Goal: Task Accomplishment & Management: Manage account settings

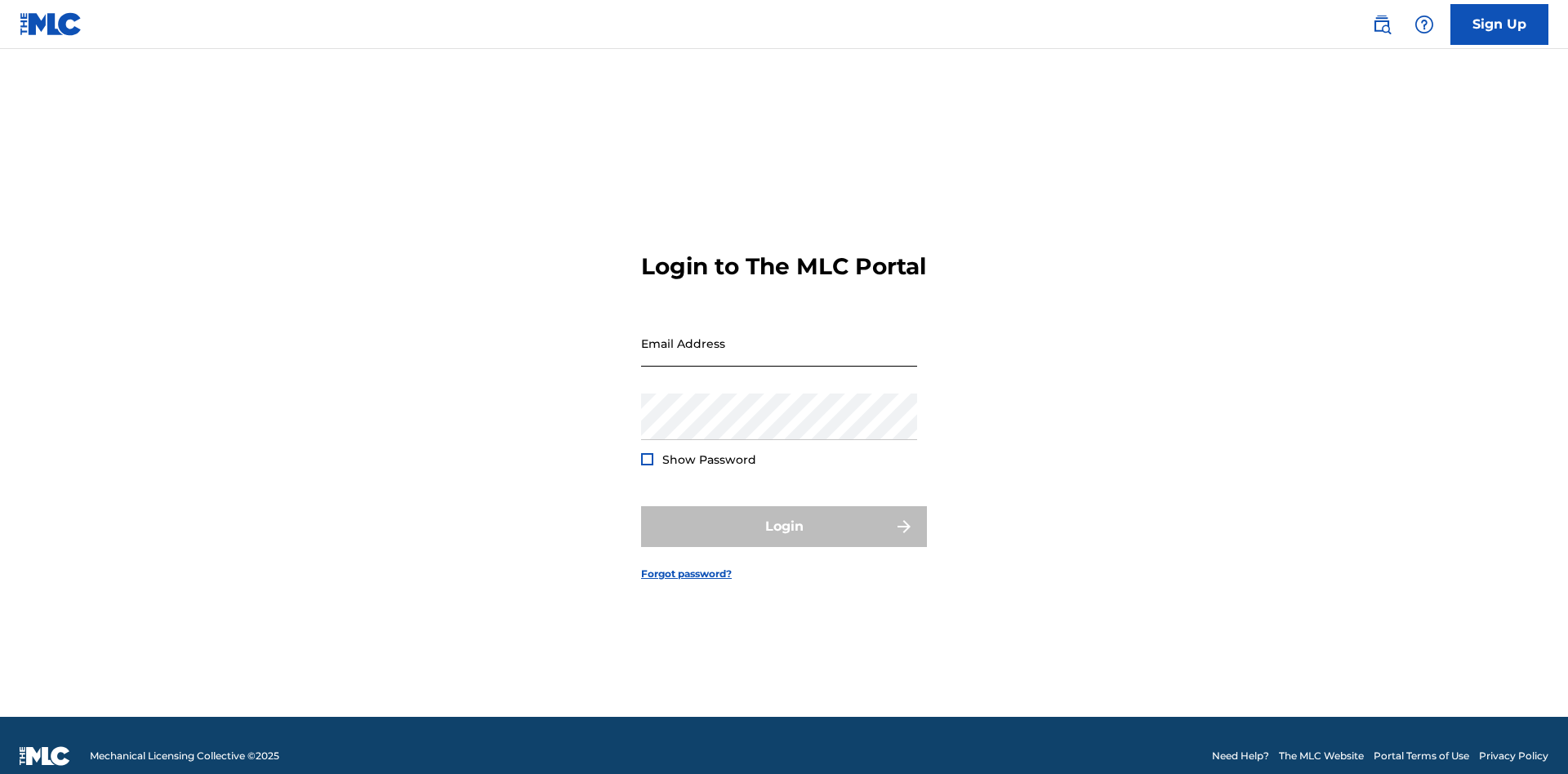
click at [779, 335] on input "Email Address" at bounding box center [779, 343] width 276 height 46
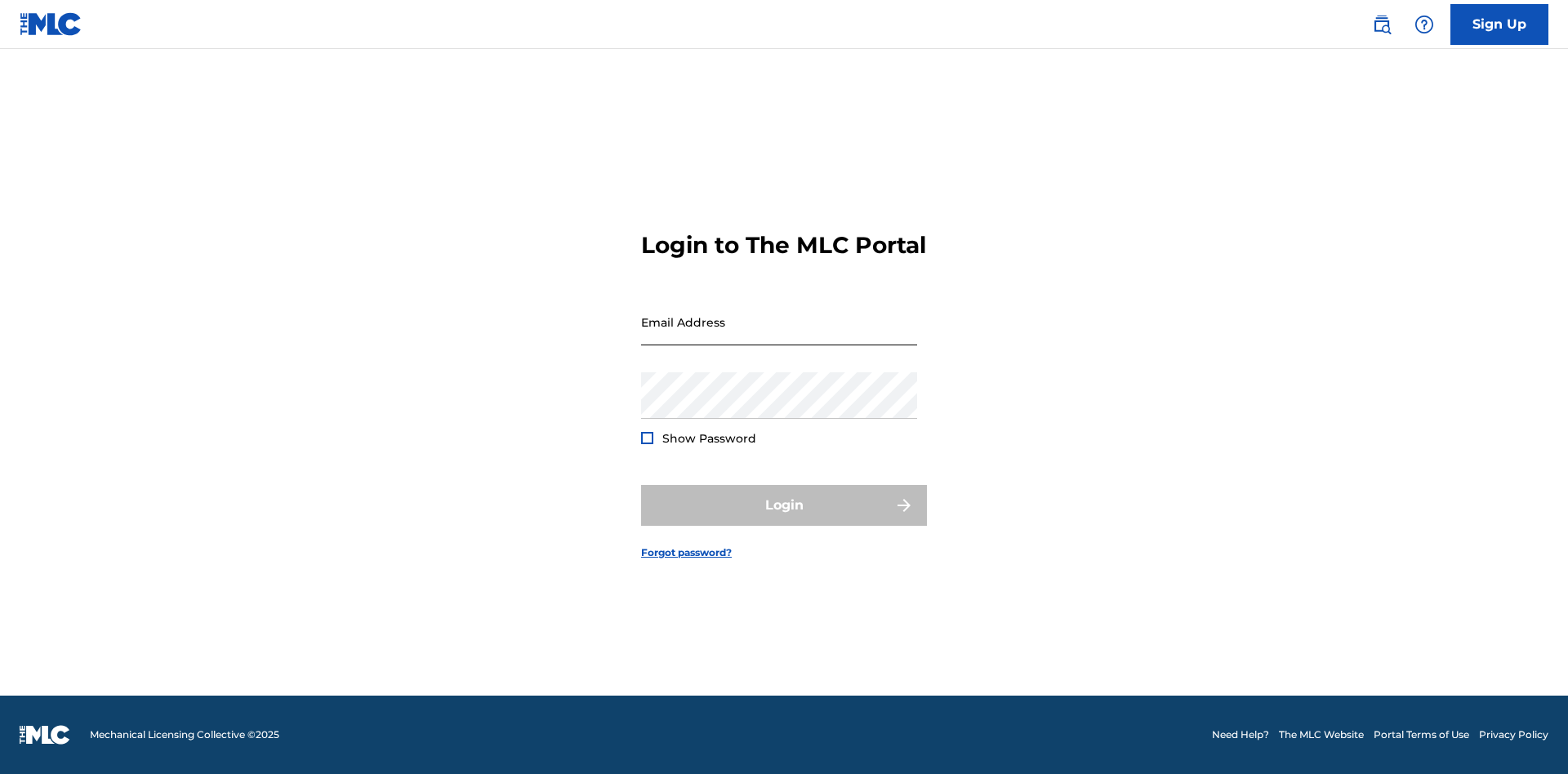
scroll to position [21, 0]
type input "[PERSON_NAME][EMAIL_ADDRESS][PERSON_NAME][DOMAIN_NAME]"
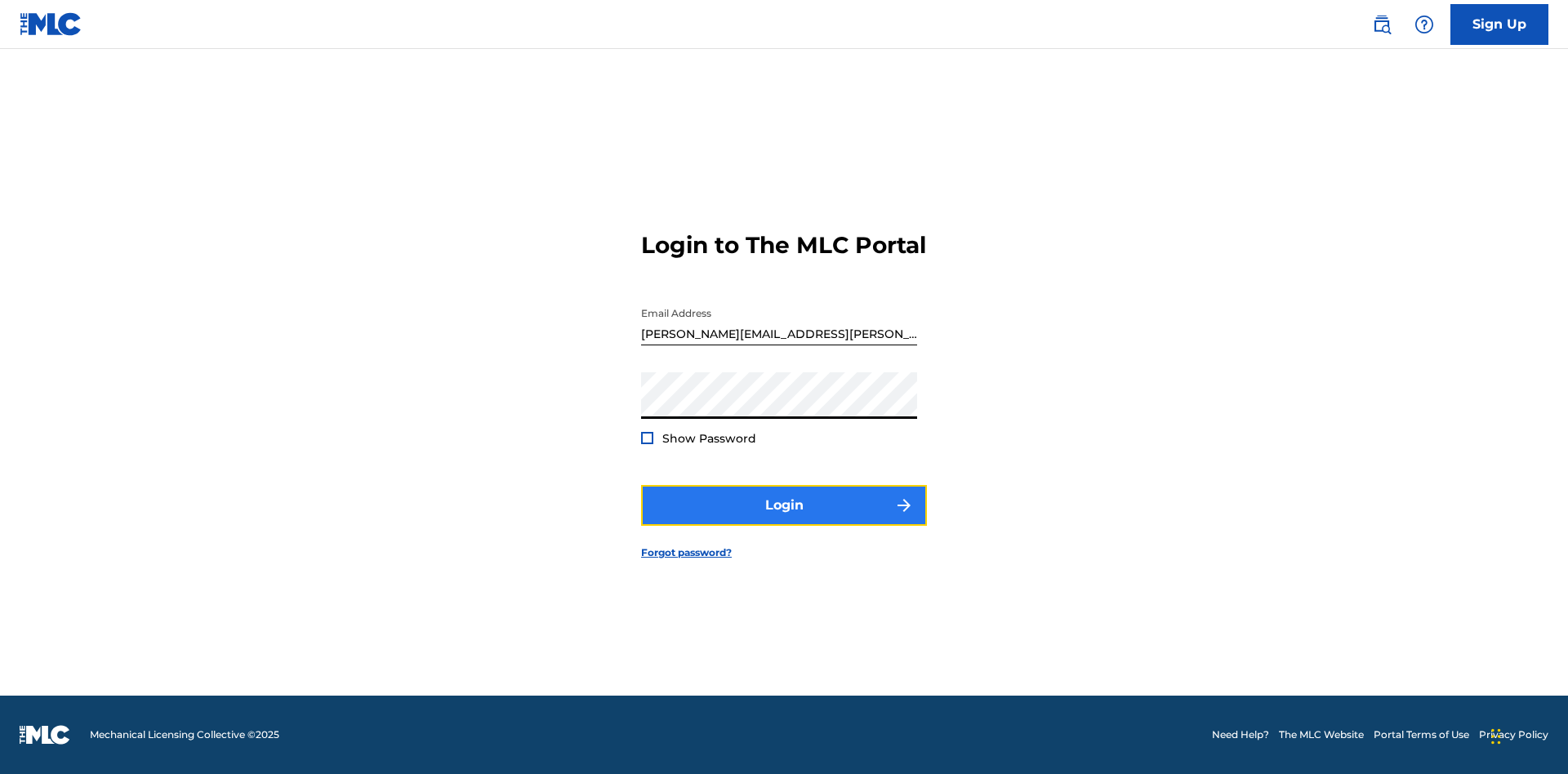
click at [784, 519] on button "Login" at bounding box center [784, 505] width 286 height 41
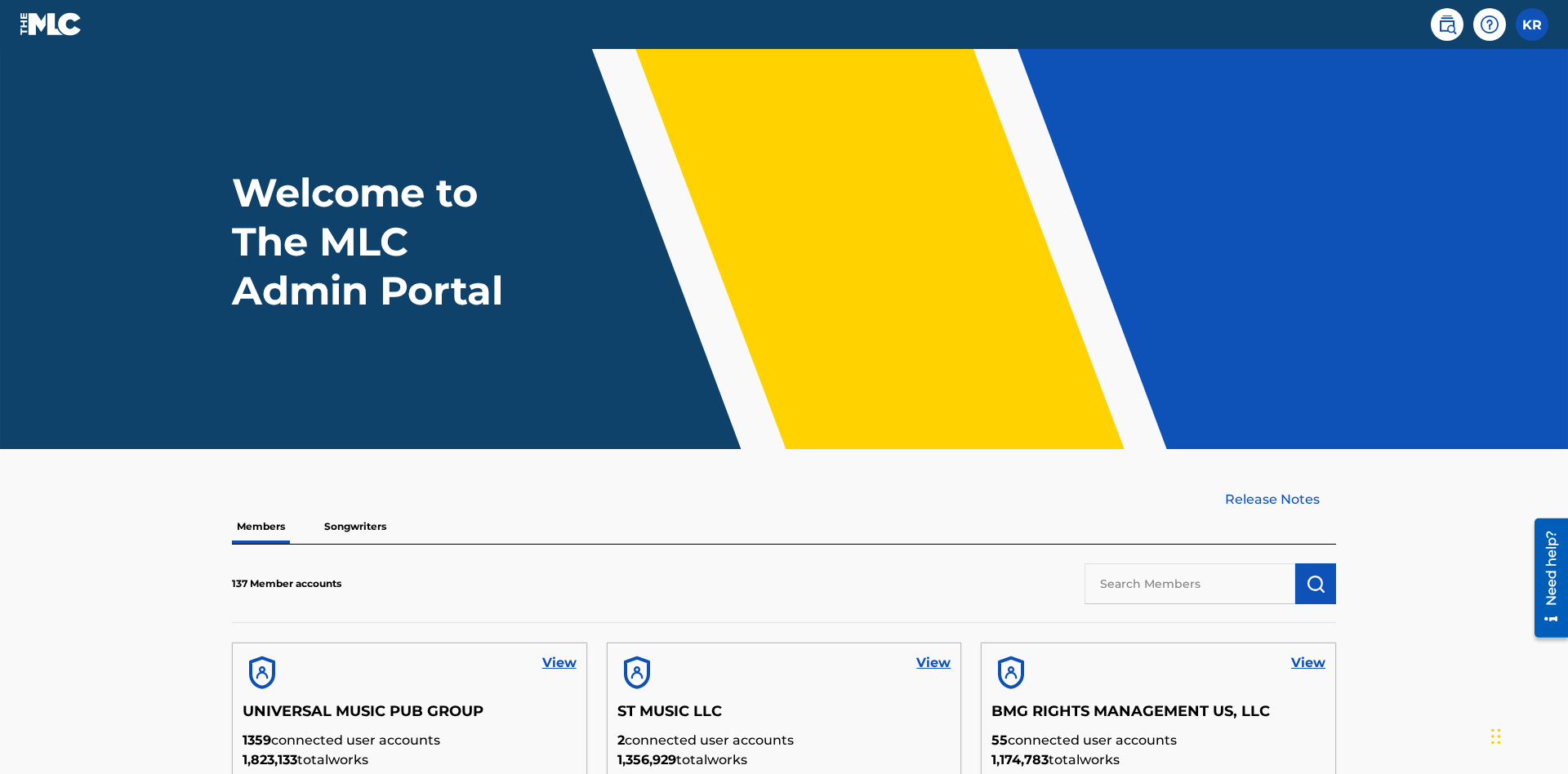
click at [1191, 563] on input "text" at bounding box center [1190, 583] width 211 height 41
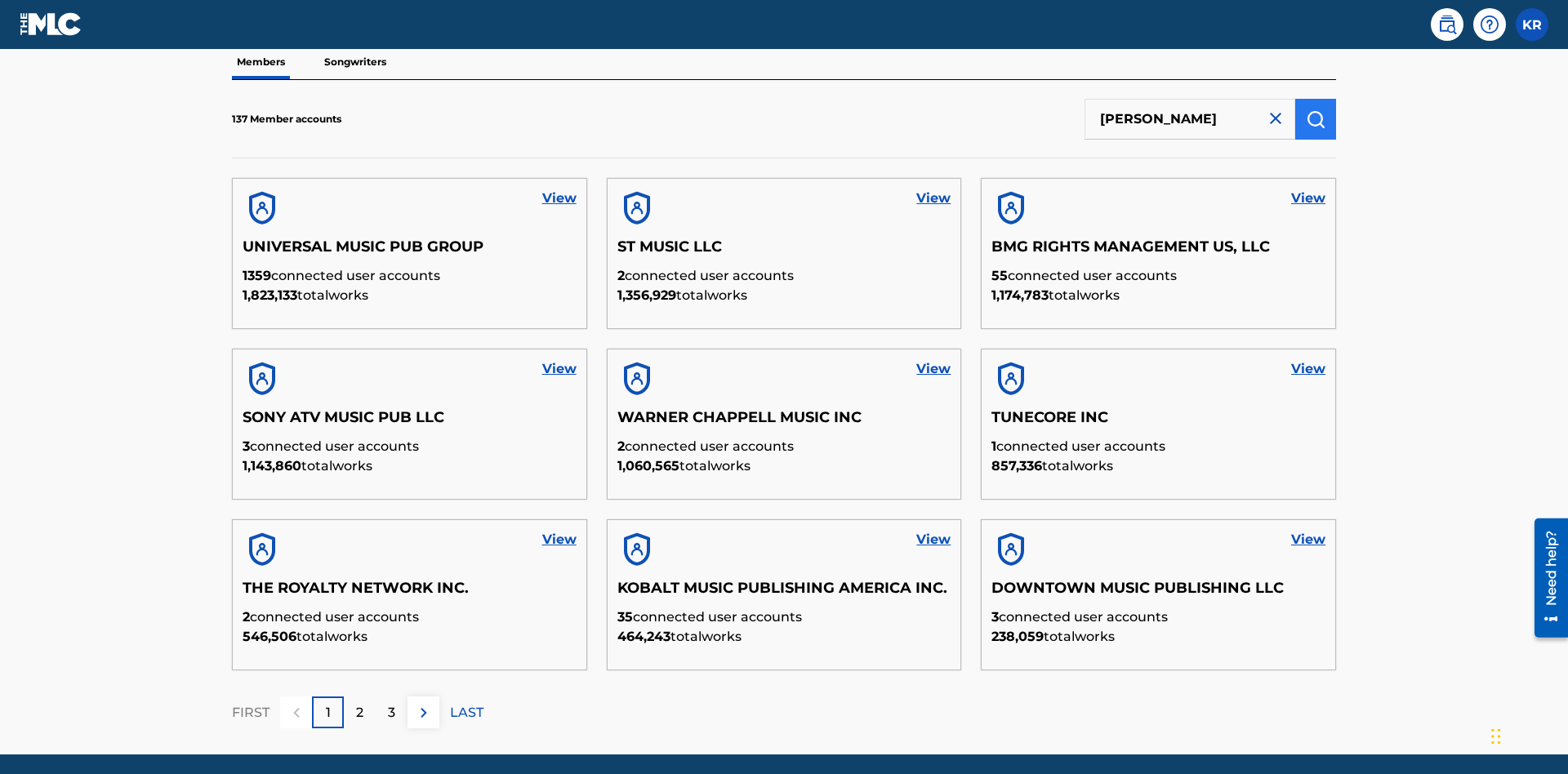
type input "[PERSON_NAME]"
click at [1316, 109] on img "submit" at bounding box center [1315, 118] width 19 height 19
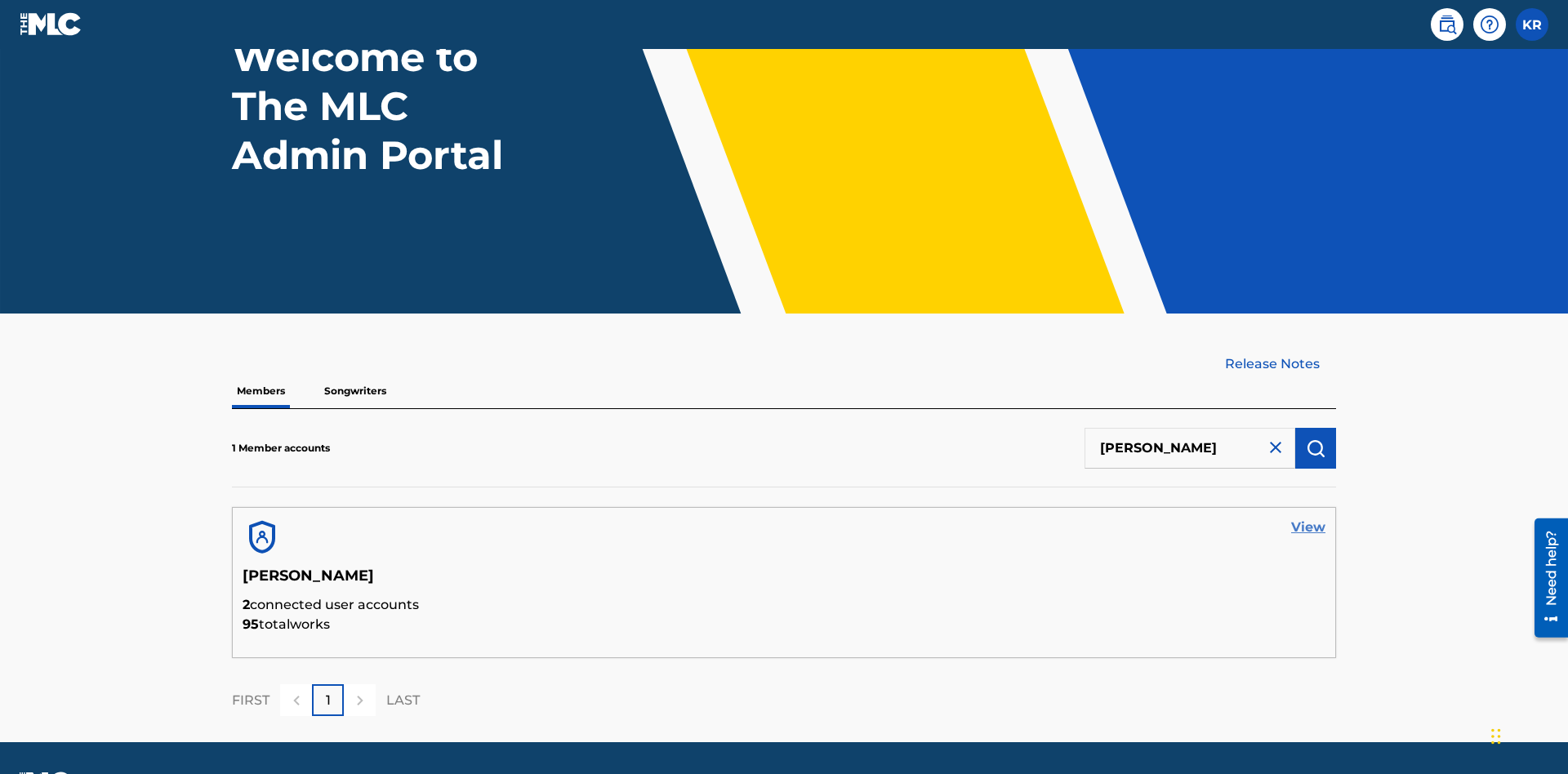
click at [1308, 518] on link "View" at bounding box center [1308, 527] width 34 height 19
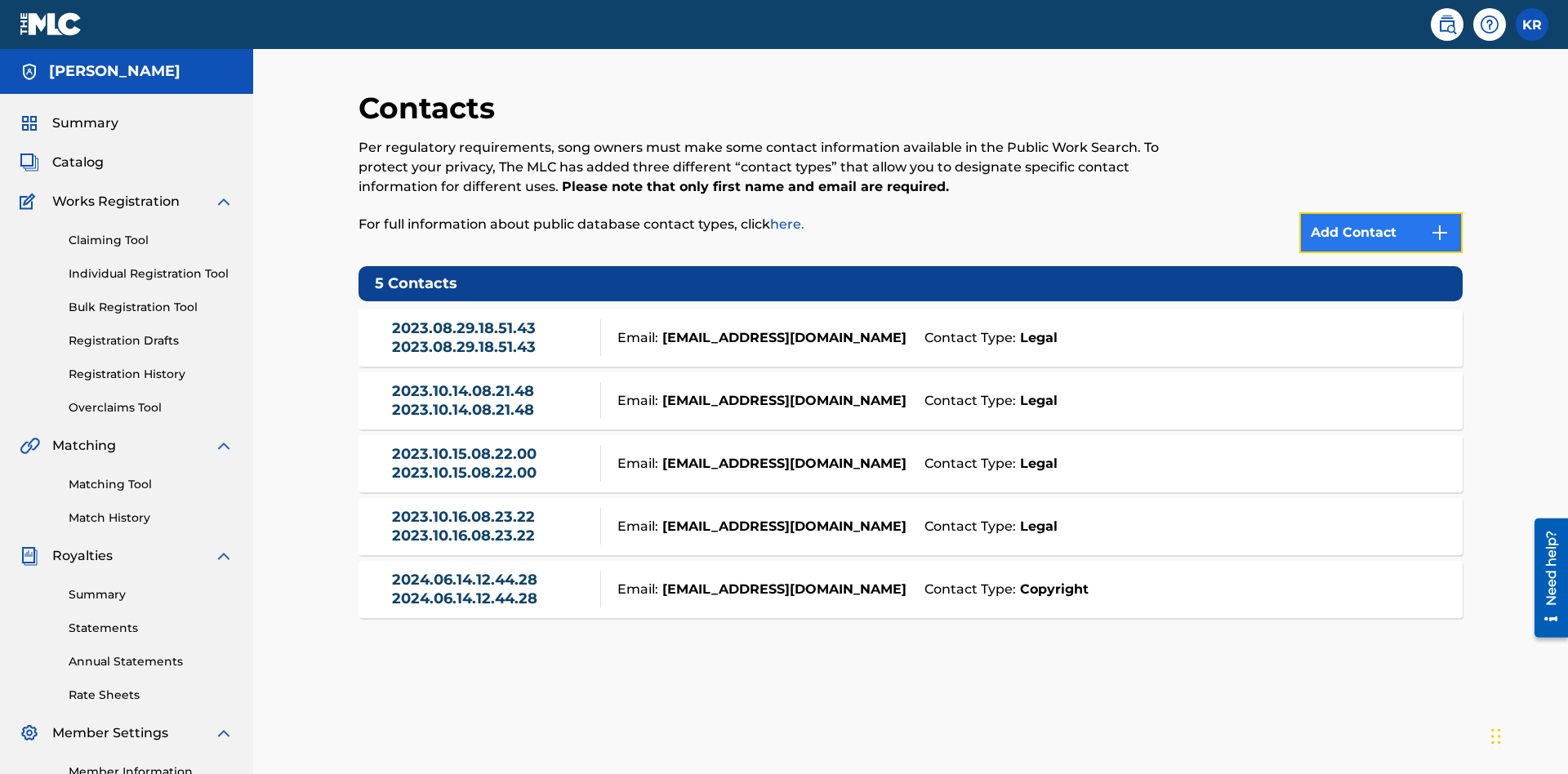
click at [1440, 223] on img at bounding box center [1439, 232] width 19 height 19
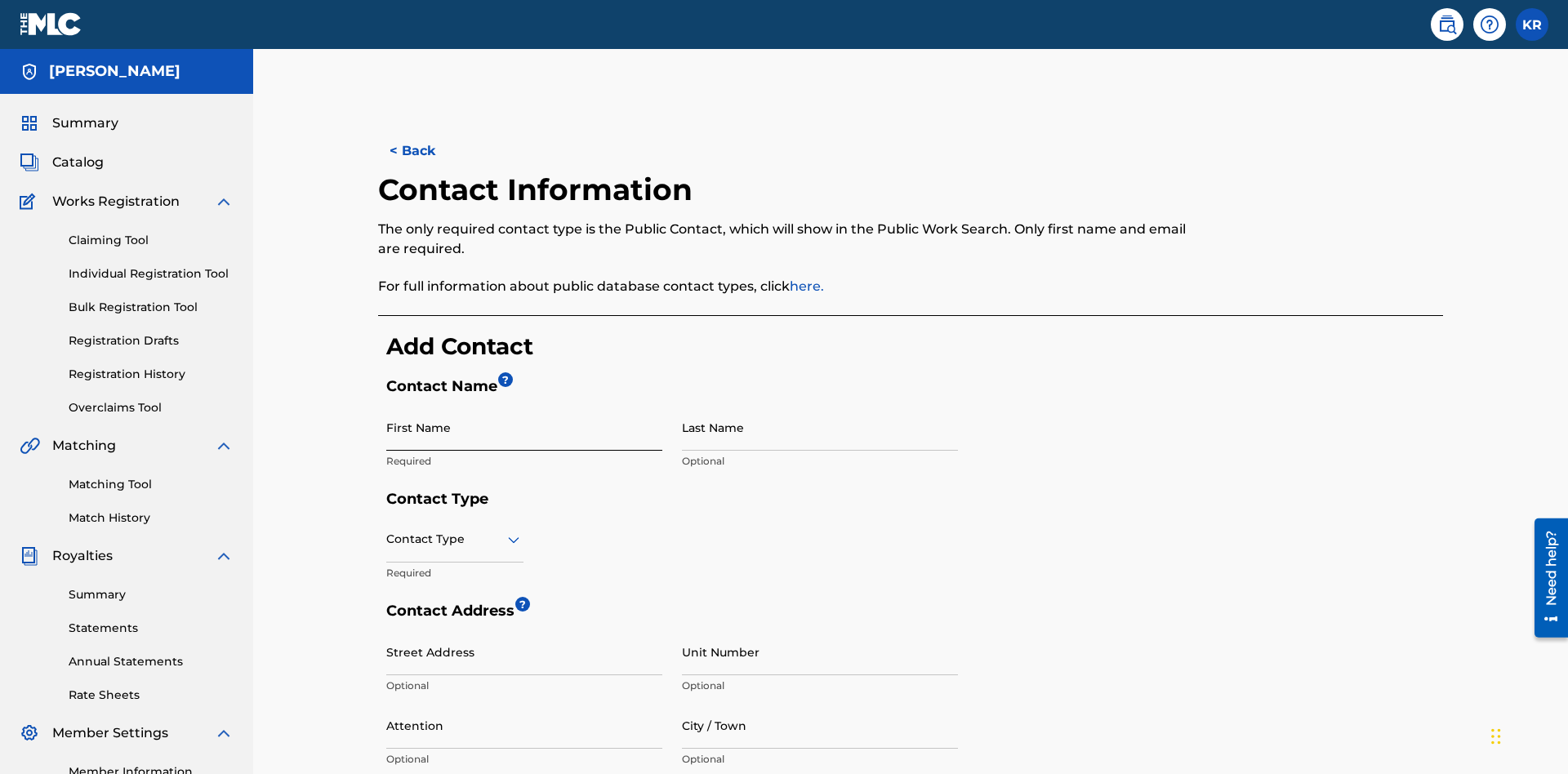
click at [525, 404] on input "First Name" at bounding box center [525, 427] width 276 height 46
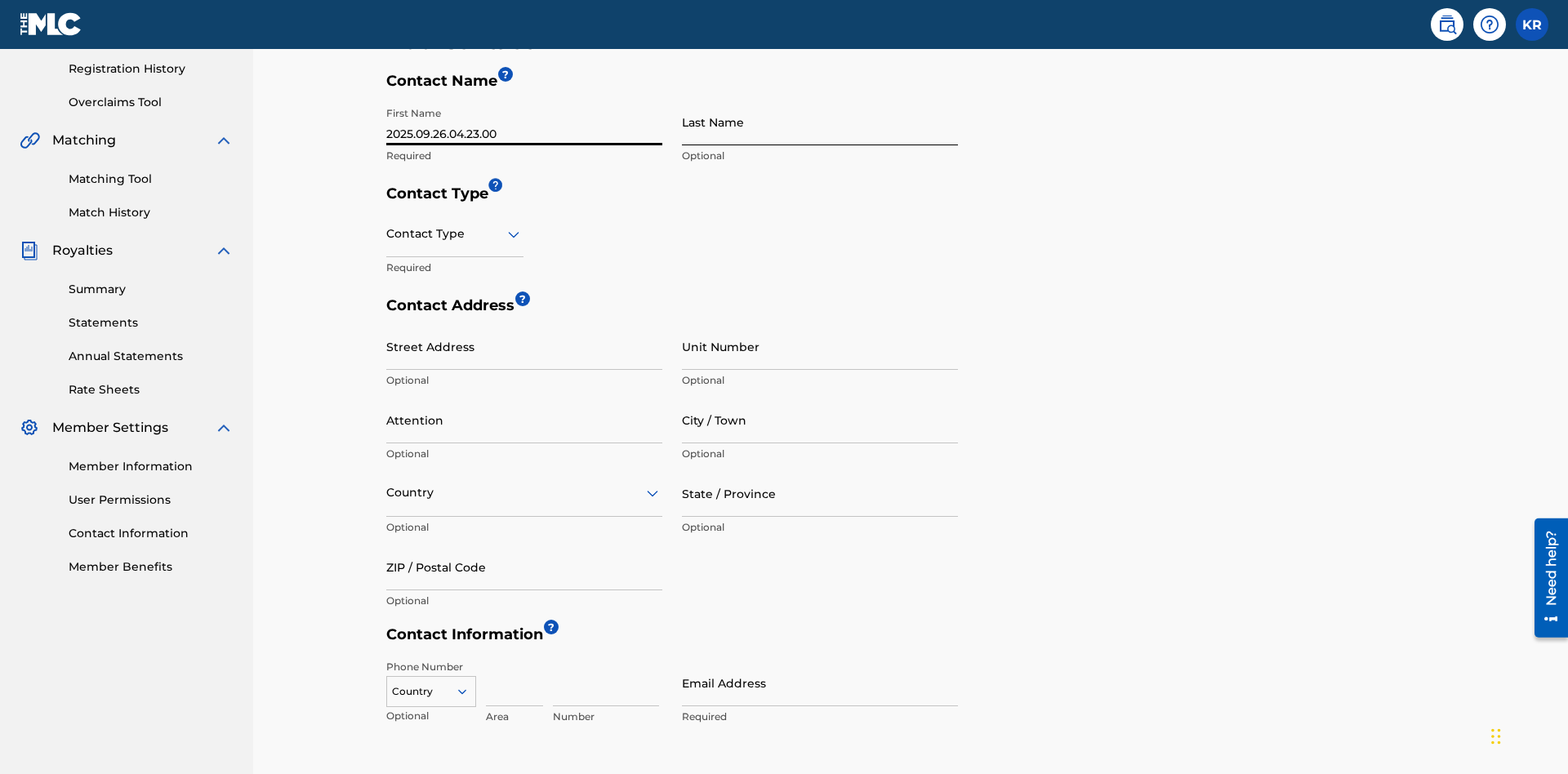
type input "2025.09.26.04.23.00"
click at [820, 122] on input "Last Name" at bounding box center [820, 122] width 276 height 46
type input "2025.09.26.04.23.00"
click at [388, 225] on input "text" at bounding box center [388, 234] width 3 height 17
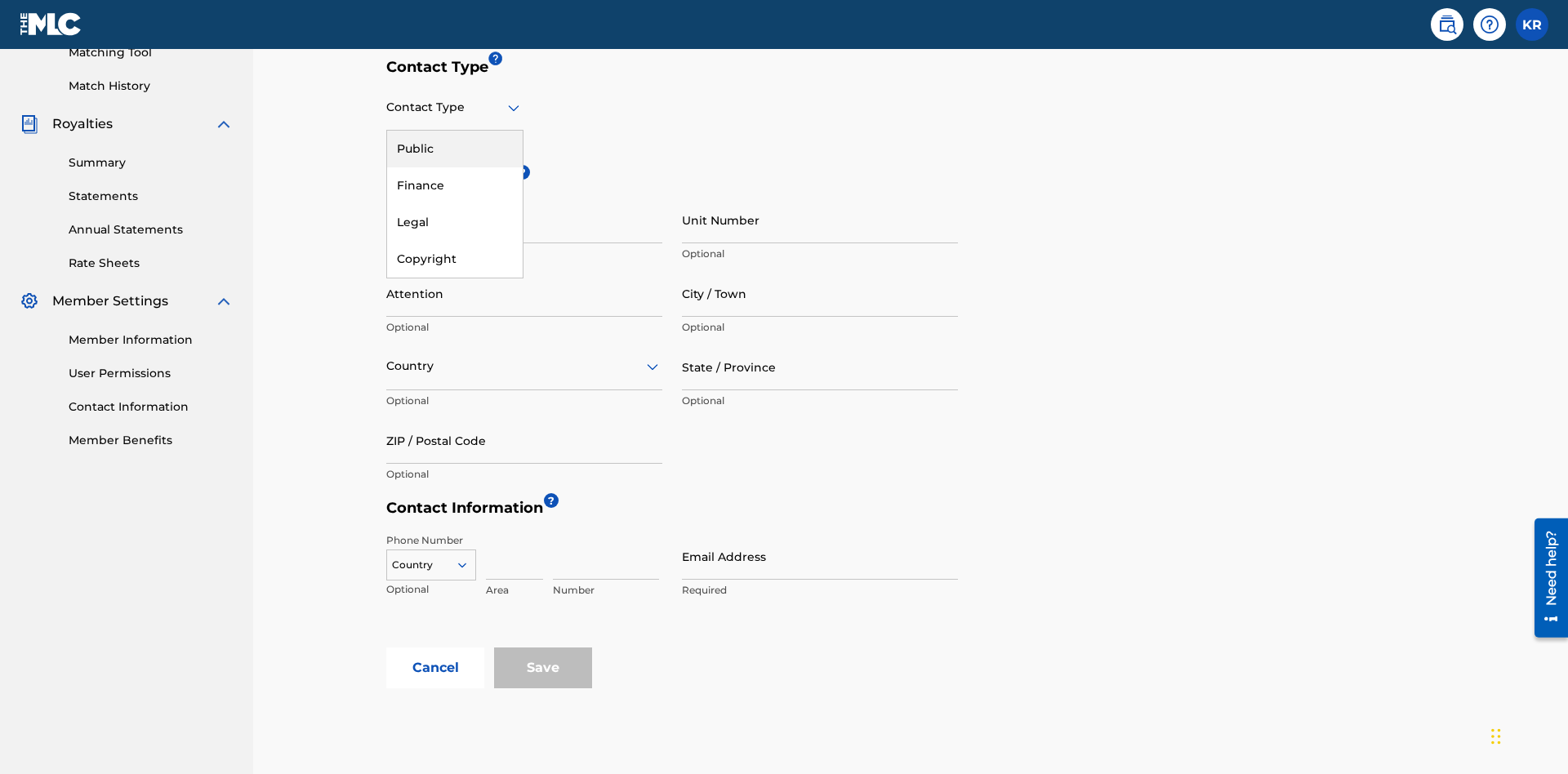
click at [455, 222] on div "Legal" at bounding box center [455, 223] width 135 height 37
click at [820, 271] on input "City / Town" at bounding box center [820, 293] width 276 height 46
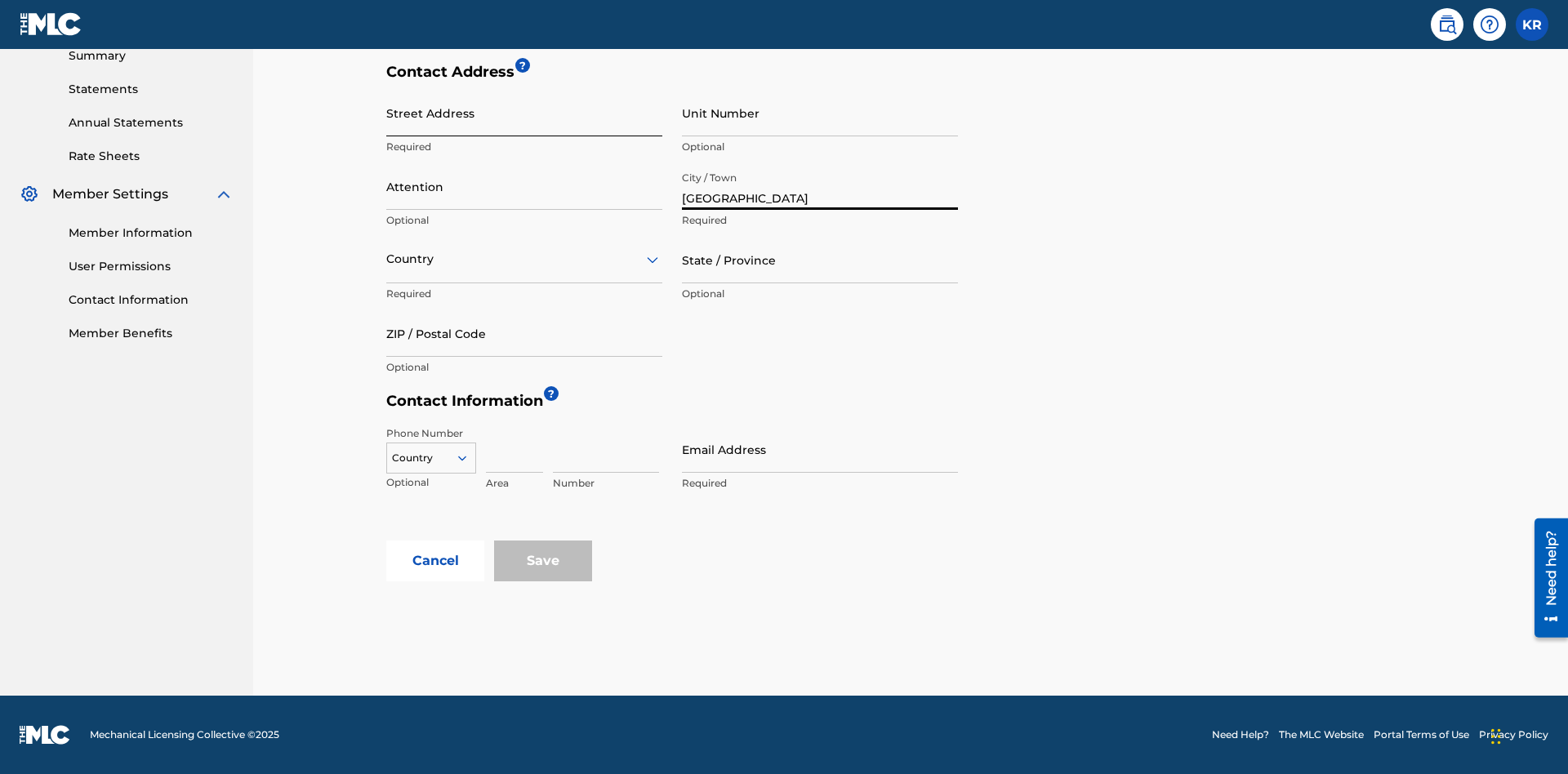
type input "[GEOGRAPHIC_DATA]"
click at [525, 122] on input "Street Address" at bounding box center [525, 113] width 276 height 46
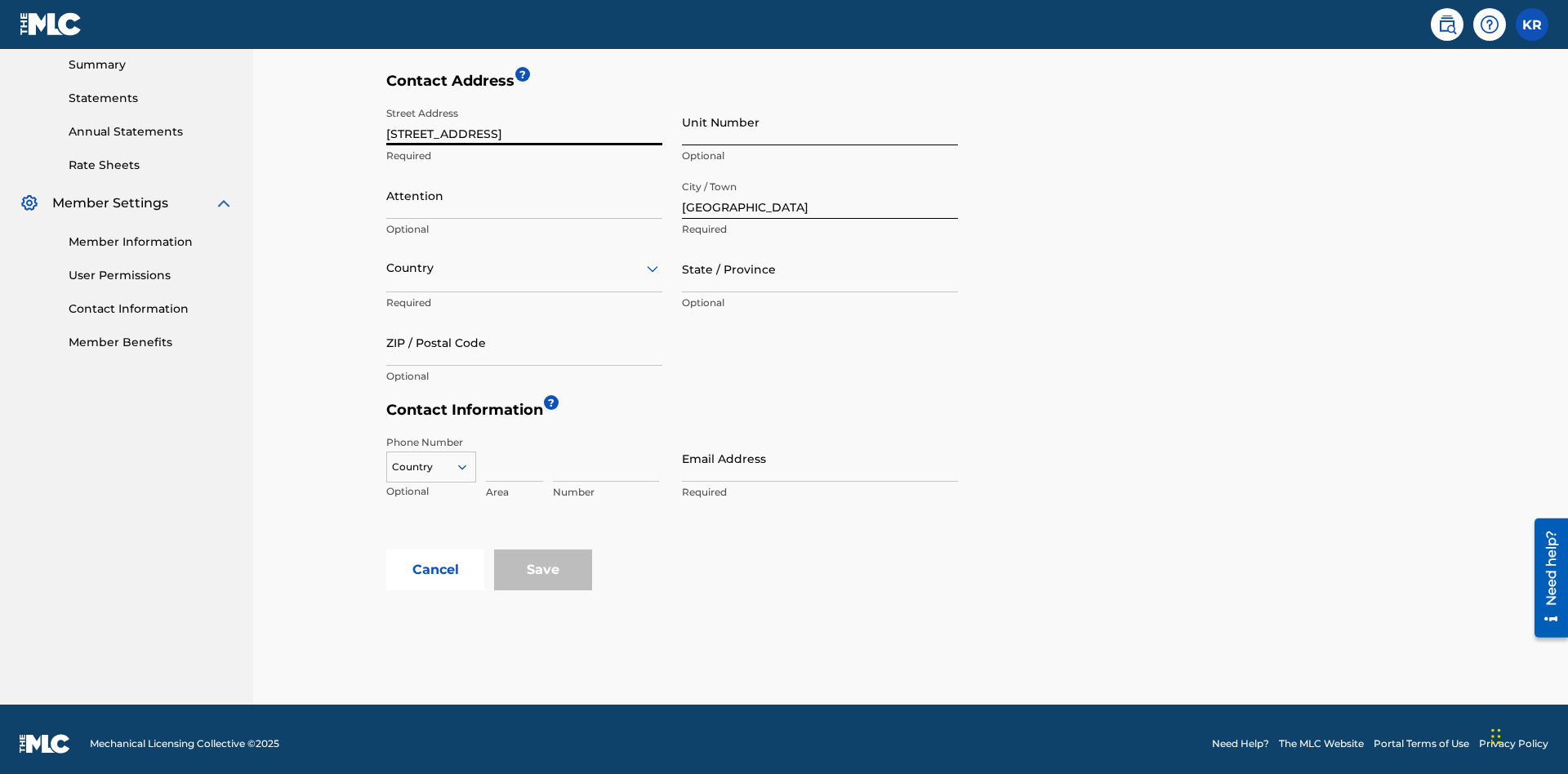
type input "[STREET_ADDRESS]"
click at [820, 122] on input "Unit Number" at bounding box center [820, 122] width 276 height 46
type input "3B"
click at [525, 187] on input "Attention" at bounding box center [525, 195] width 276 height 46
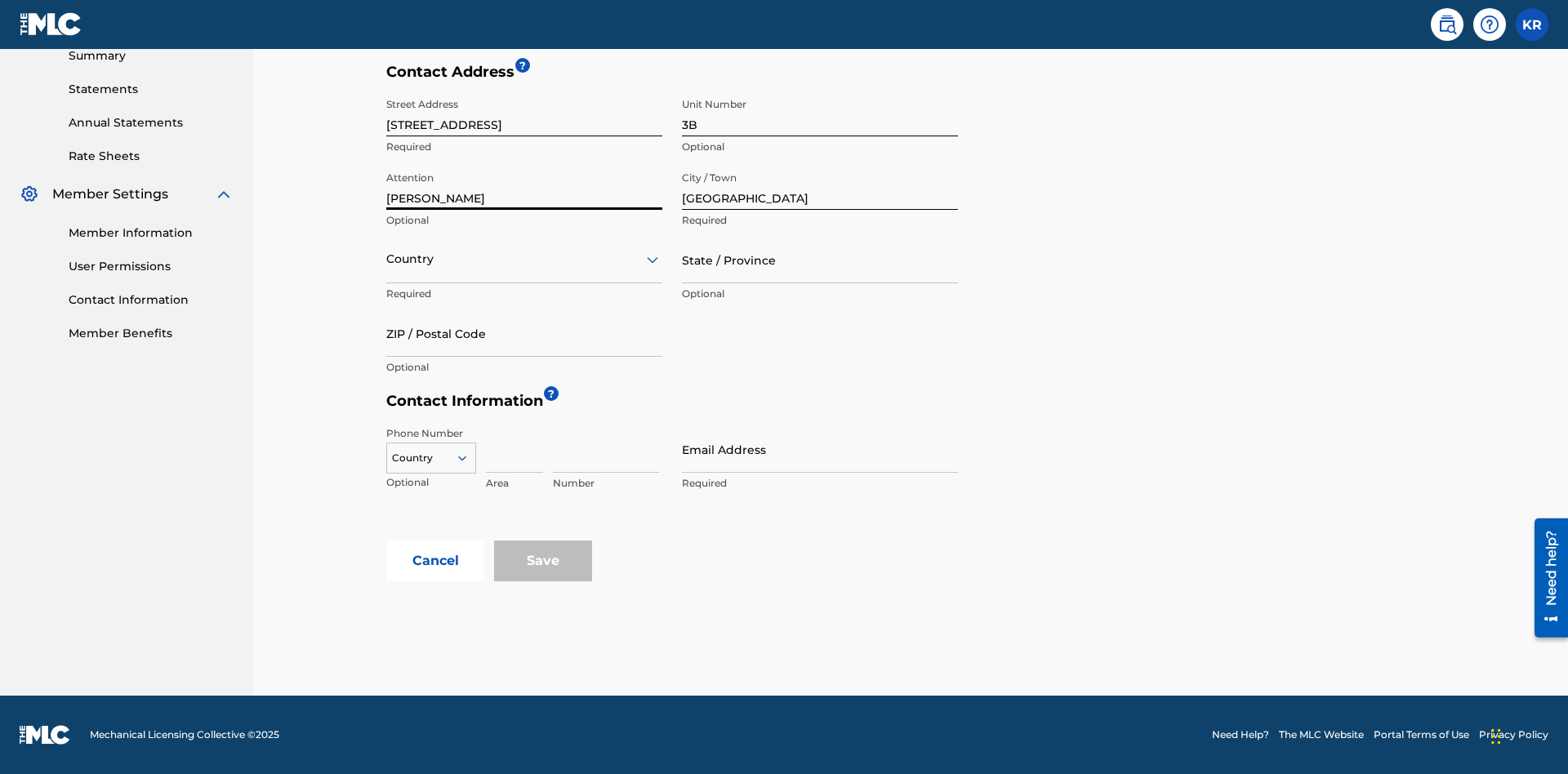
type input "[PERSON_NAME]"
click at [388, 259] on input "text" at bounding box center [388, 259] width 3 height 17
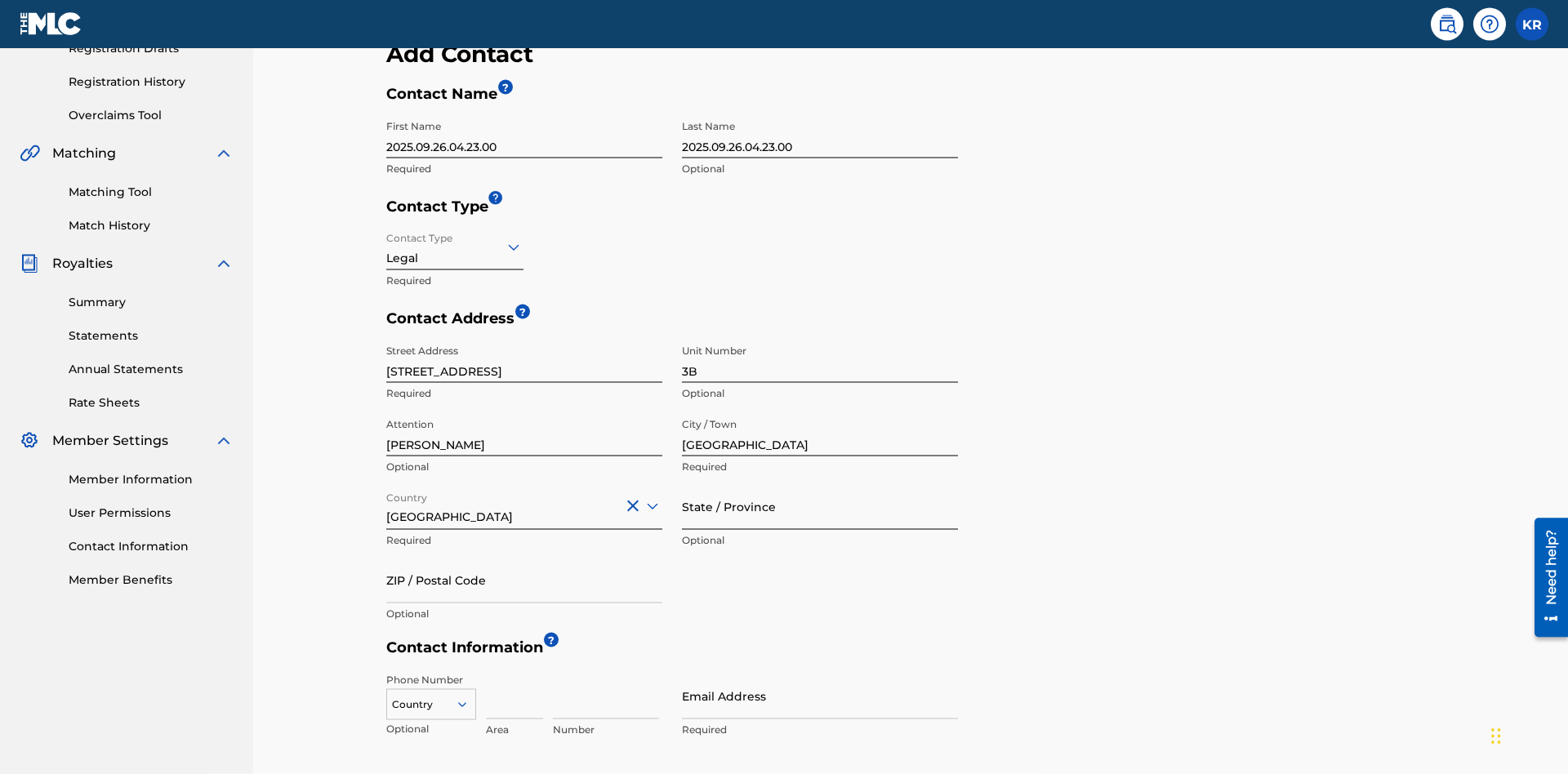
click at [820, 483] on input "State / Province" at bounding box center [820, 506] width 276 height 46
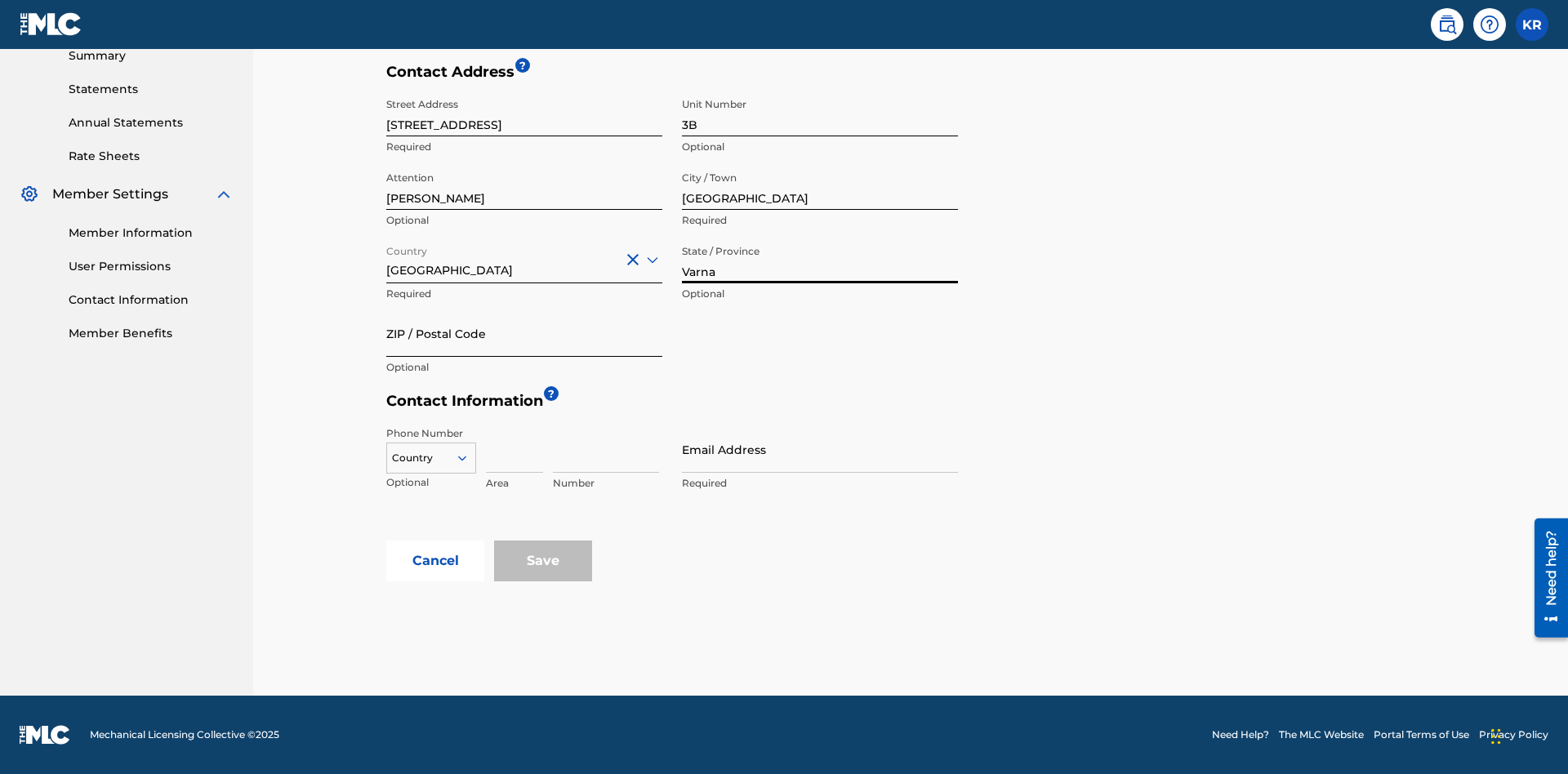
type input "Varna"
click at [525, 333] on input "ZIP / Postal Code" at bounding box center [525, 333] width 276 height 46
type input "V5X 2Z9"
click at [469, 458] on icon at bounding box center [462, 457] width 14 height 14
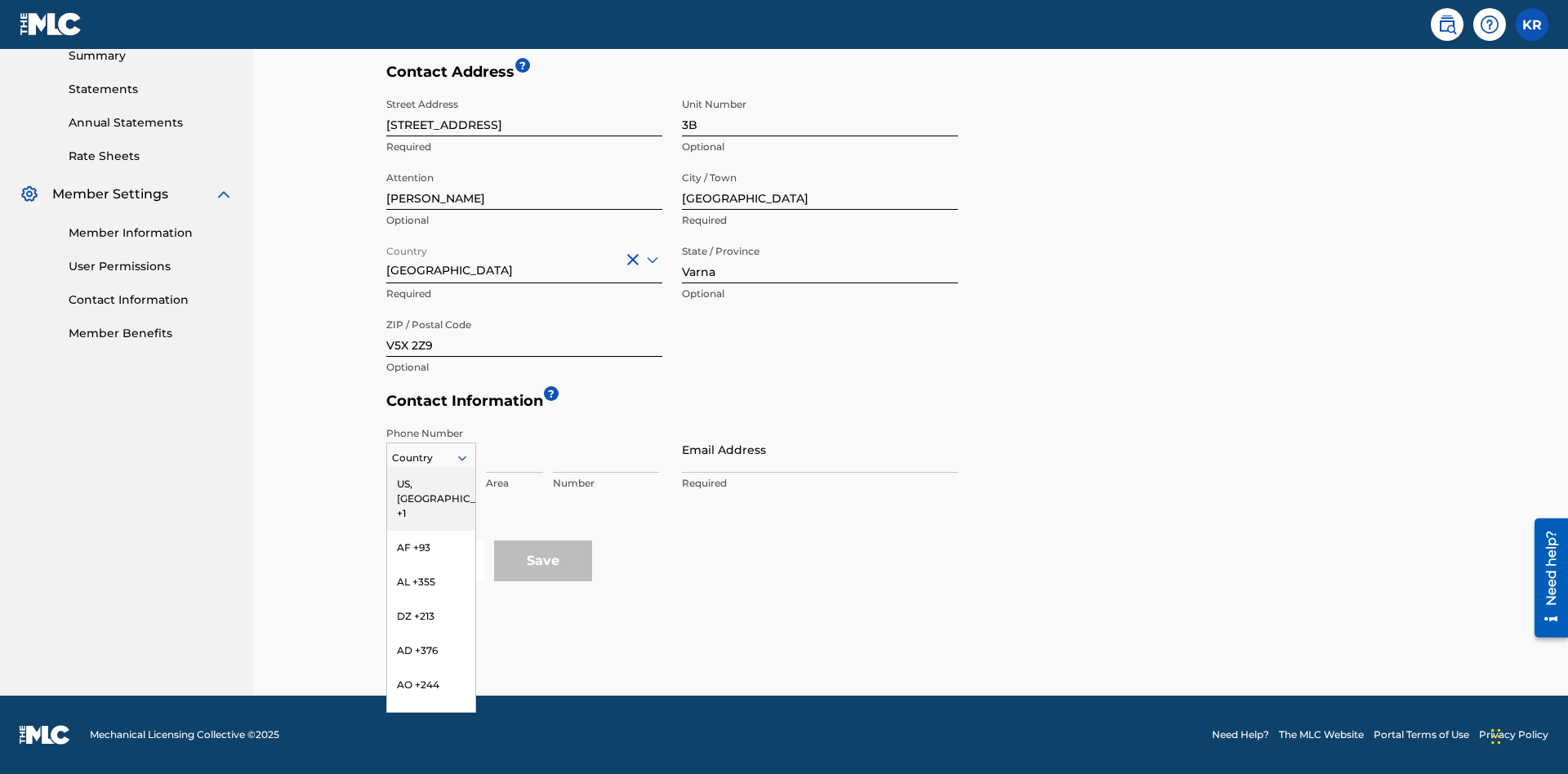
click at [431, 484] on div "US, [GEOGRAPHIC_DATA] +1" at bounding box center [431, 499] width 88 height 64
click at [515, 449] on input at bounding box center [515, 449] width 57 height 46
type input "202"
click at [606, 449] on input at bounding box center [606, 449] width 106 height 46
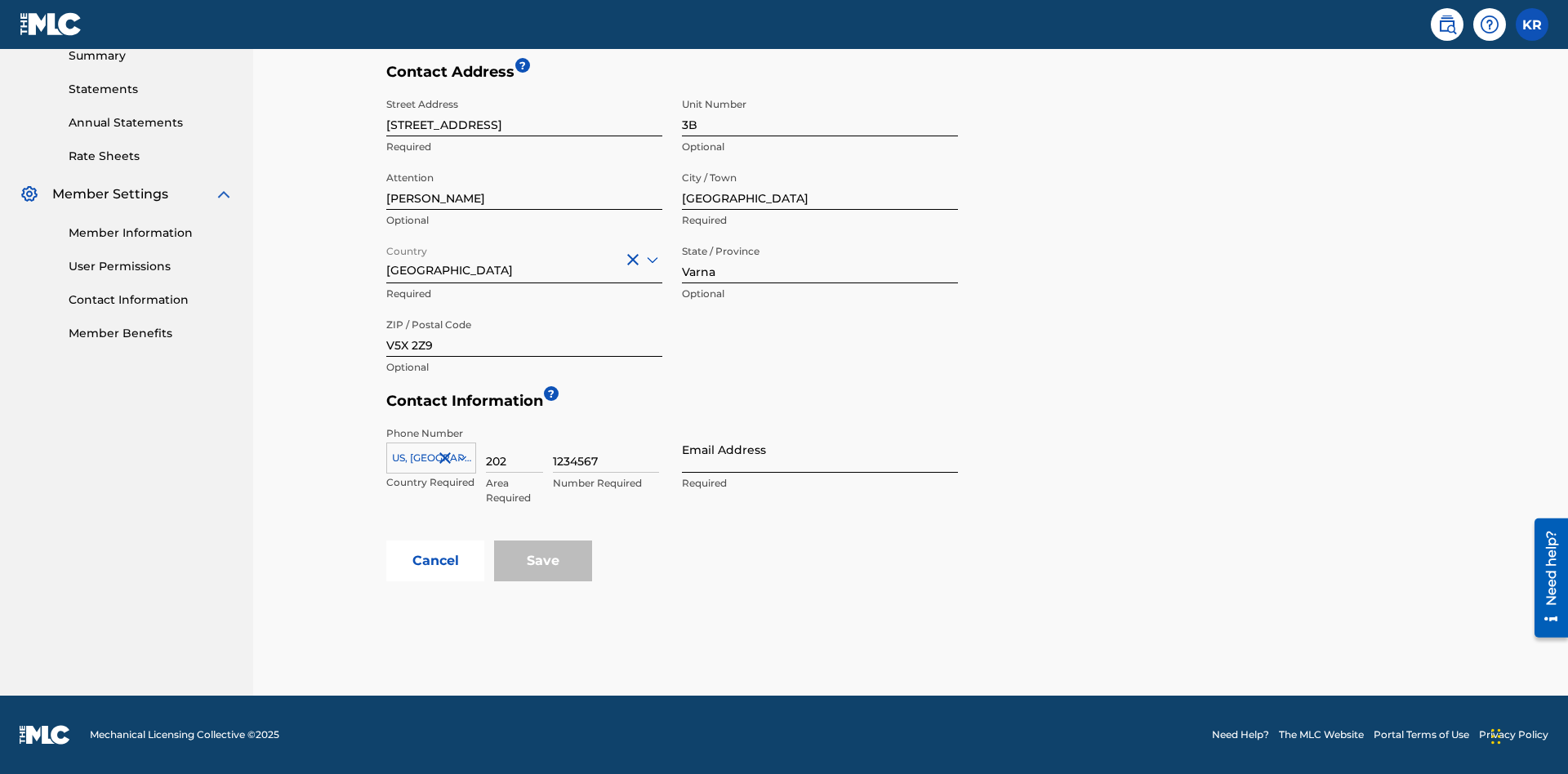
type input "1234567"
click at [820, 449] on input "Email Address" at bounding box center [820, 449] width 276 height 46
type input "[EMAIL_ADDRESS][DOMAIN_NAME]"
click at [436, 561] on button "Cancel" at bounding box center [436, 561] width 98 height 41
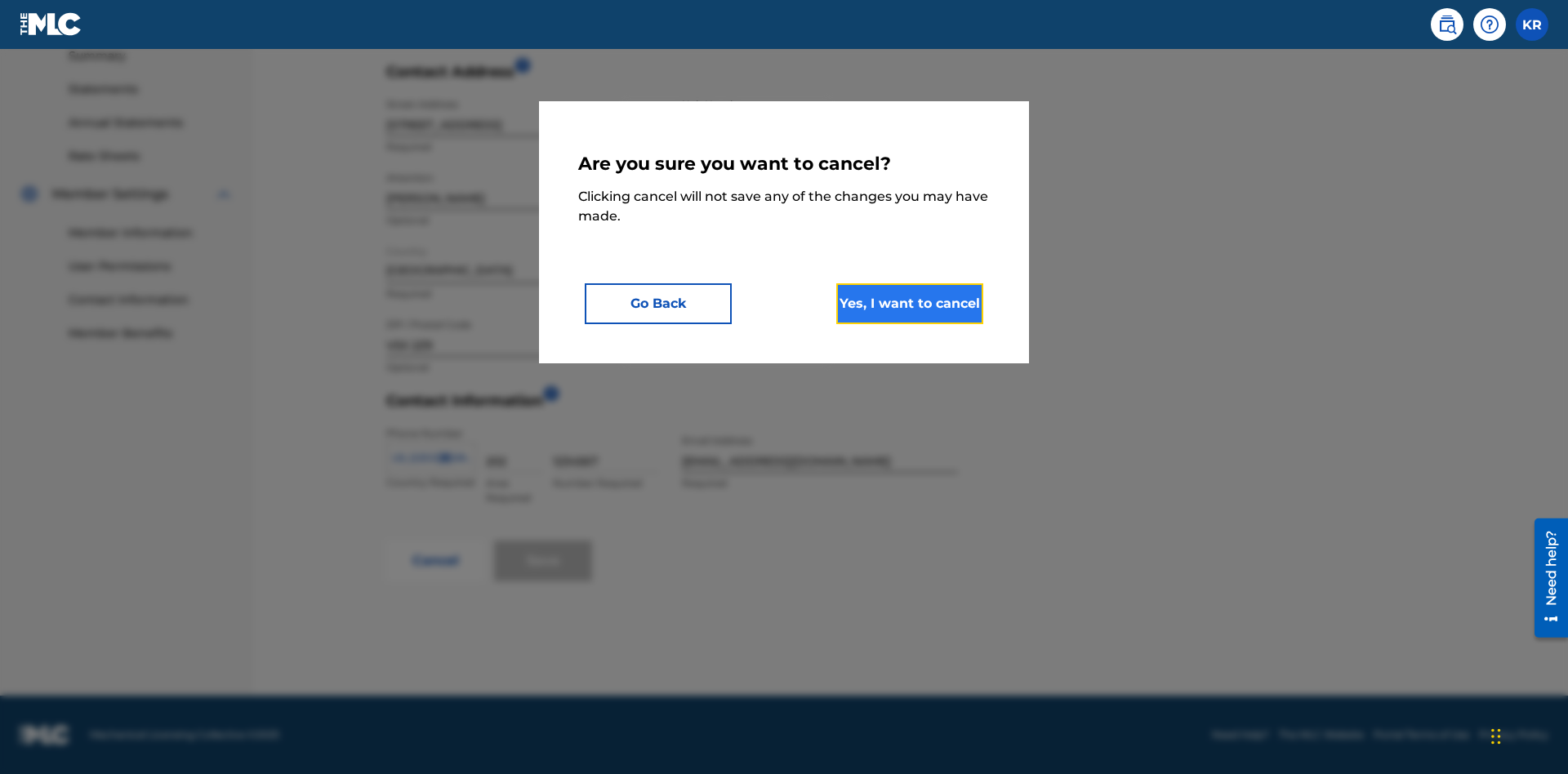
click at [910, 303] on button "Yes, I want to cancel" at bounding box center [910, 303] width 147 height 41
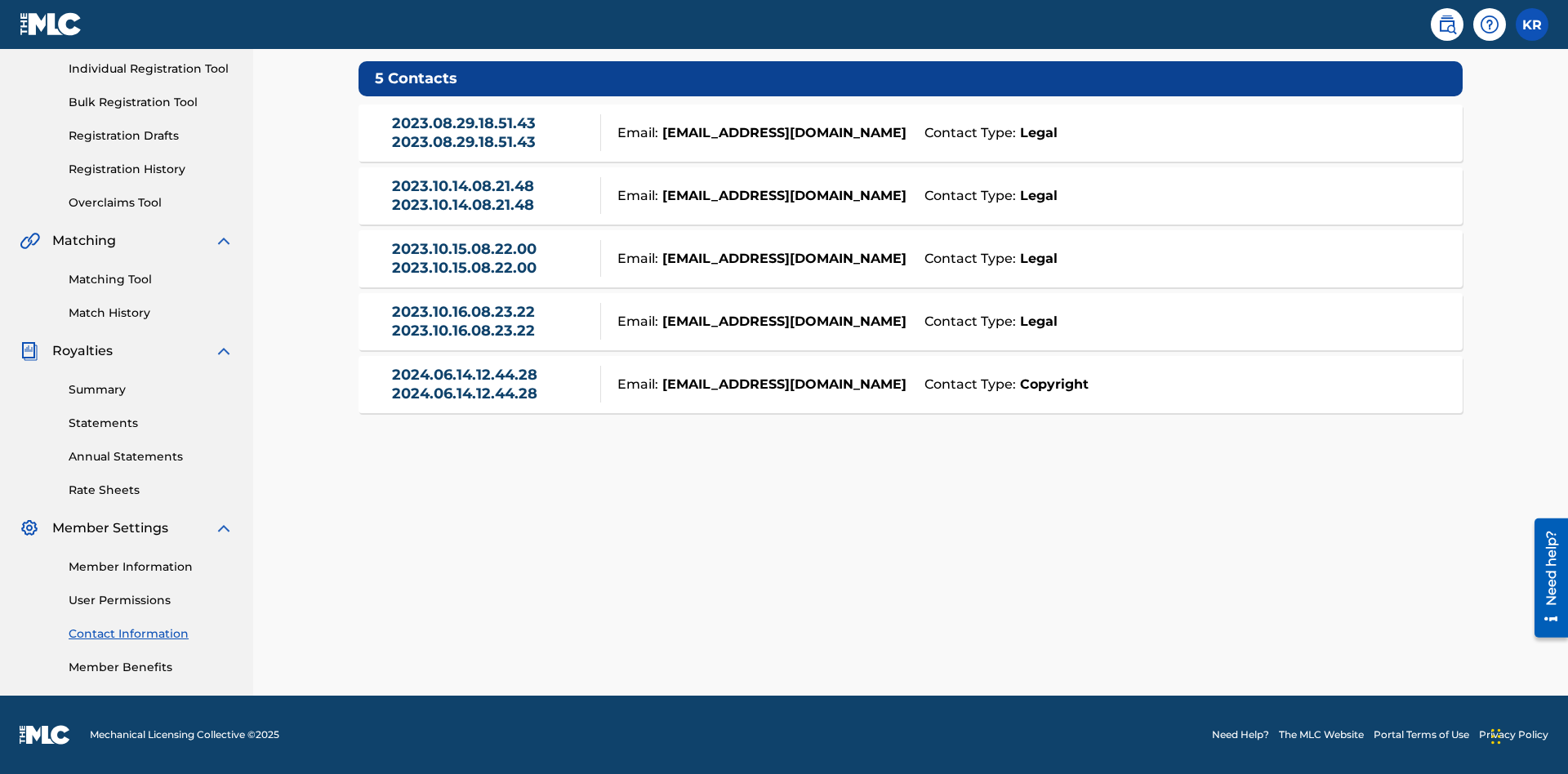
scroll to position [125, 0]
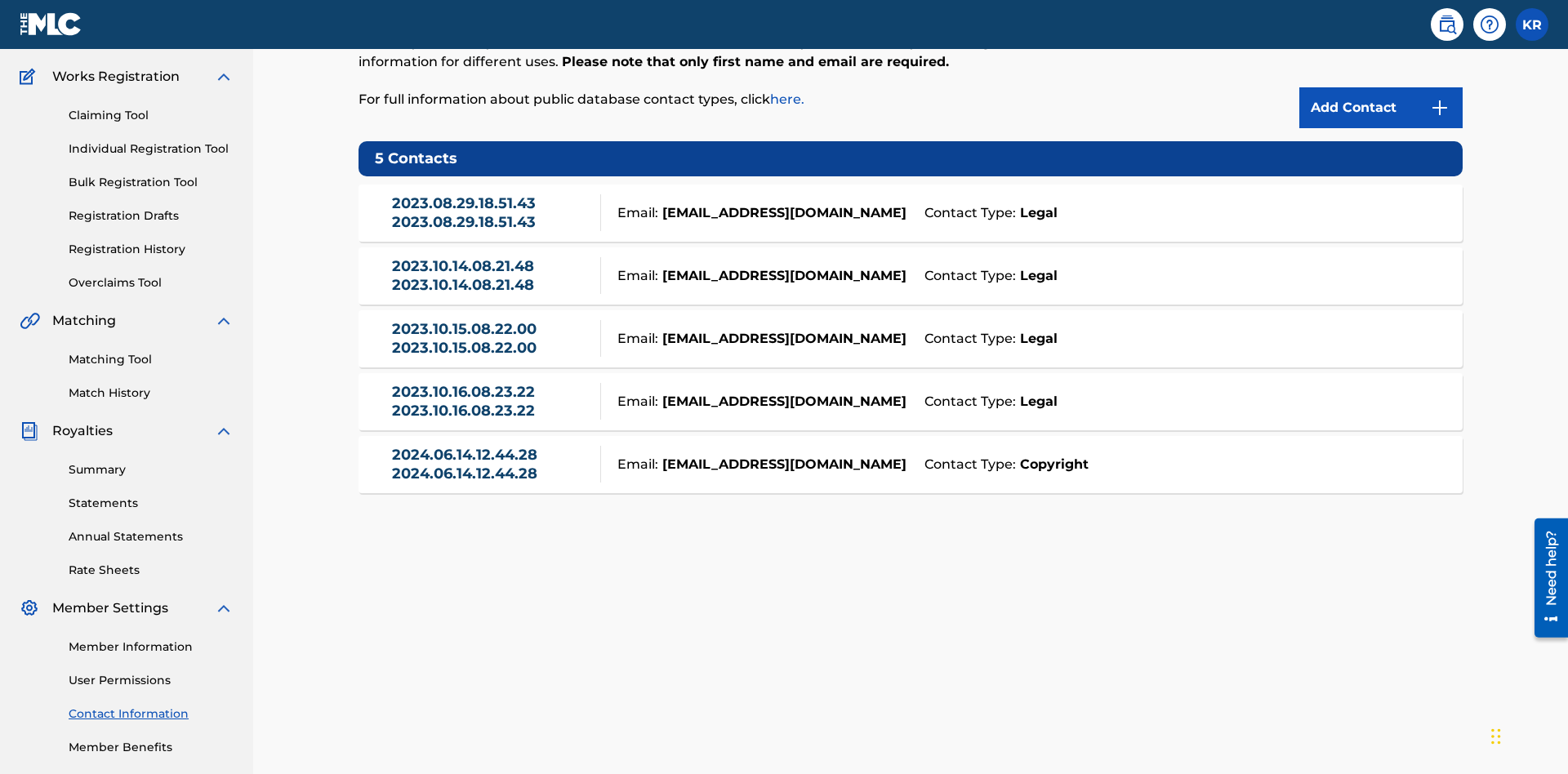
click at [911, 203] on div "Email: [EMAIL_ADDRESS][DOMAIN_NAME]" at bounding box center [758, 213] width 314 height 19
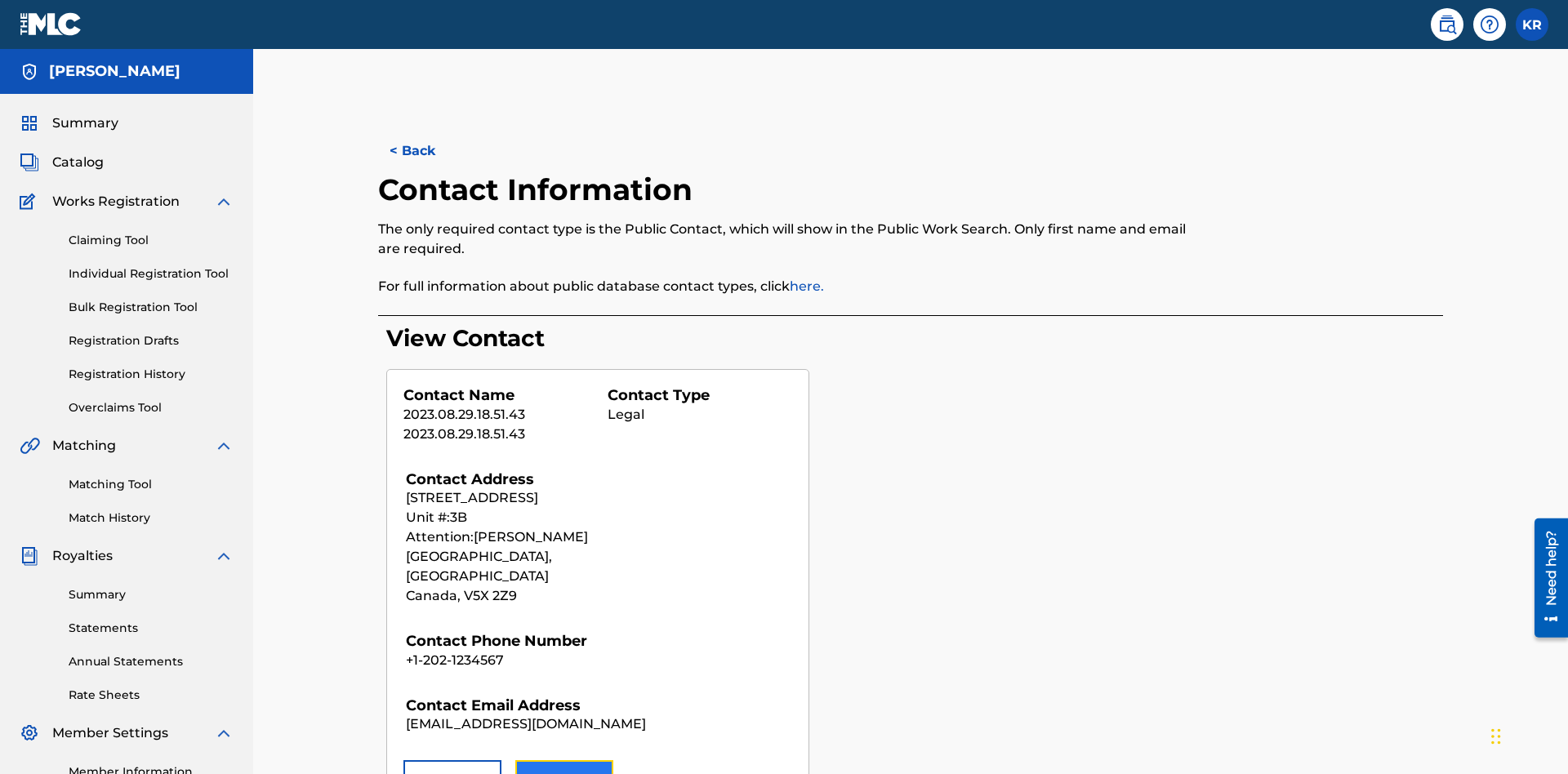
click at [564, 760] on button "Edit" at bounding box center [564, 780] width 98 height 41
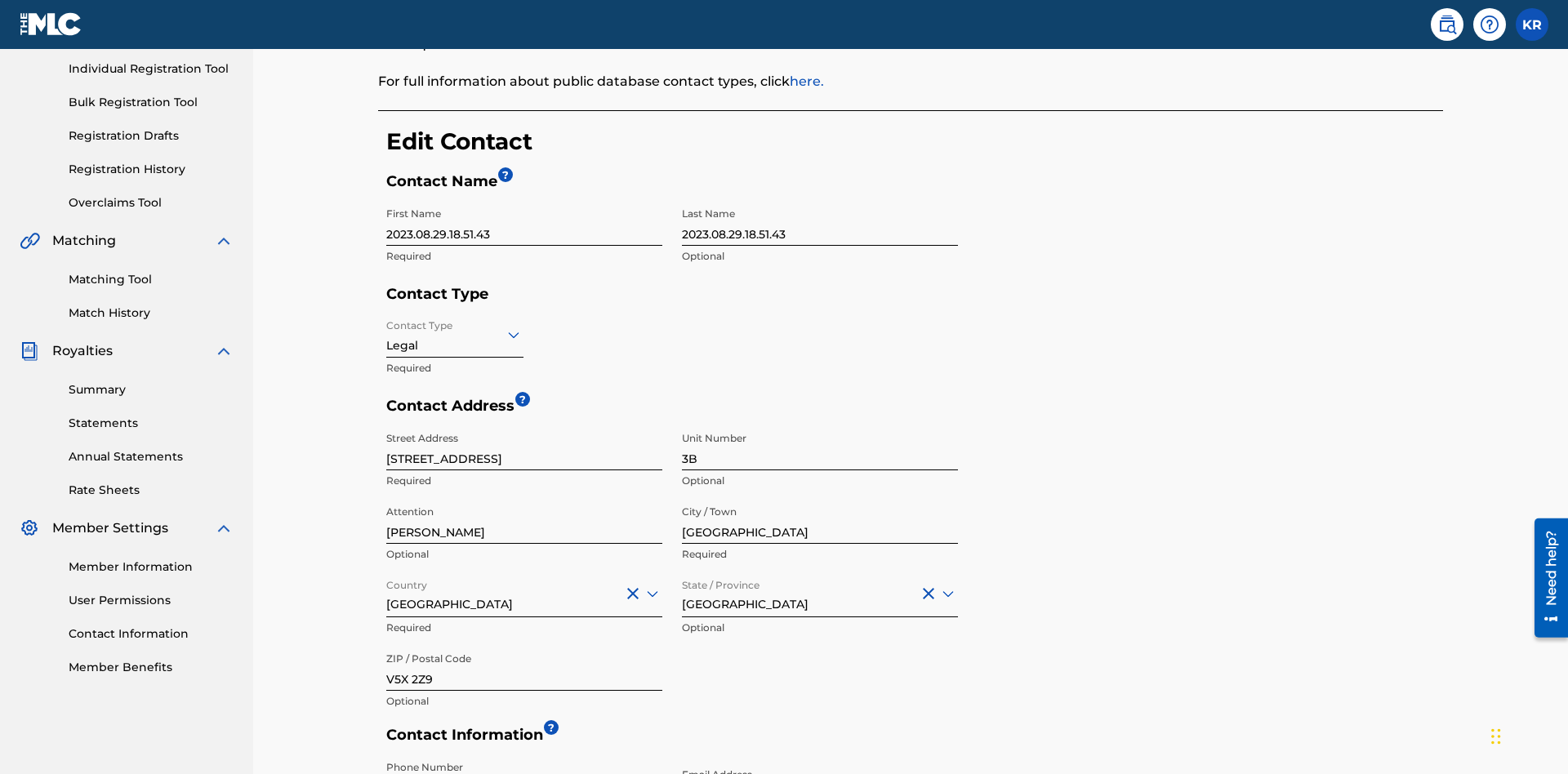
click at [525, 199] on input "2023.08.29.18.51.43" at bounding box center [525, 222] width 276 height 46
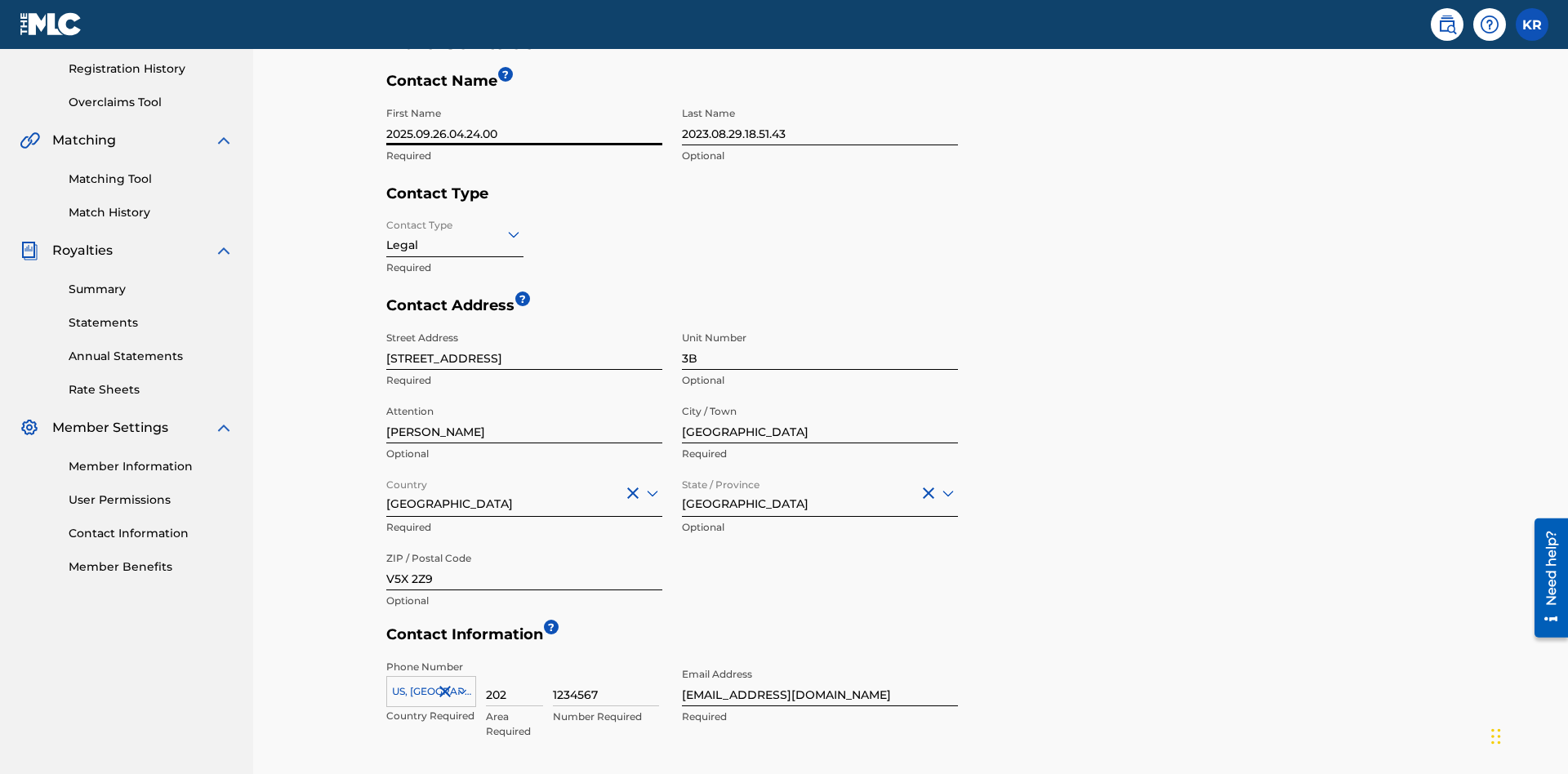
type input "2025.09.26.04.24.00"
click at [820, 122] on input "2023.08.29.18.51.43" at bounding box center [820, 122] width 276 height 46
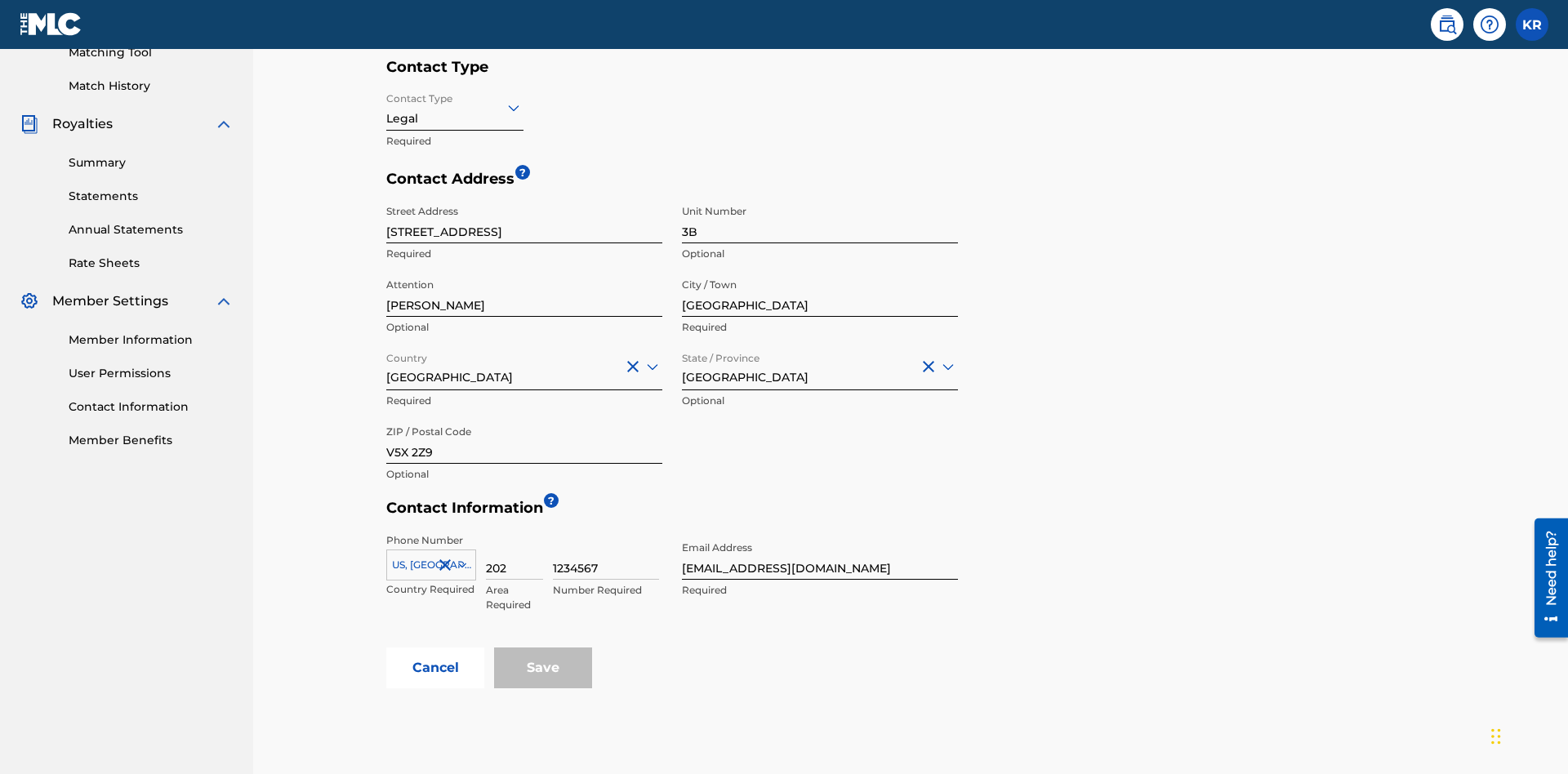
type input "2025.09.26.04.24.00"
click at [388, 107] on input "Contact Type" at bounding box center [388, 108] width 3 height 17
click at [455, 222] on div "Legal" at bounding box center [455, 223] width 135 height 37
click at [820, 271] on input "[GEOGRAPHIC_DATA]" at bounding box center [820, 293] width 276 height 46
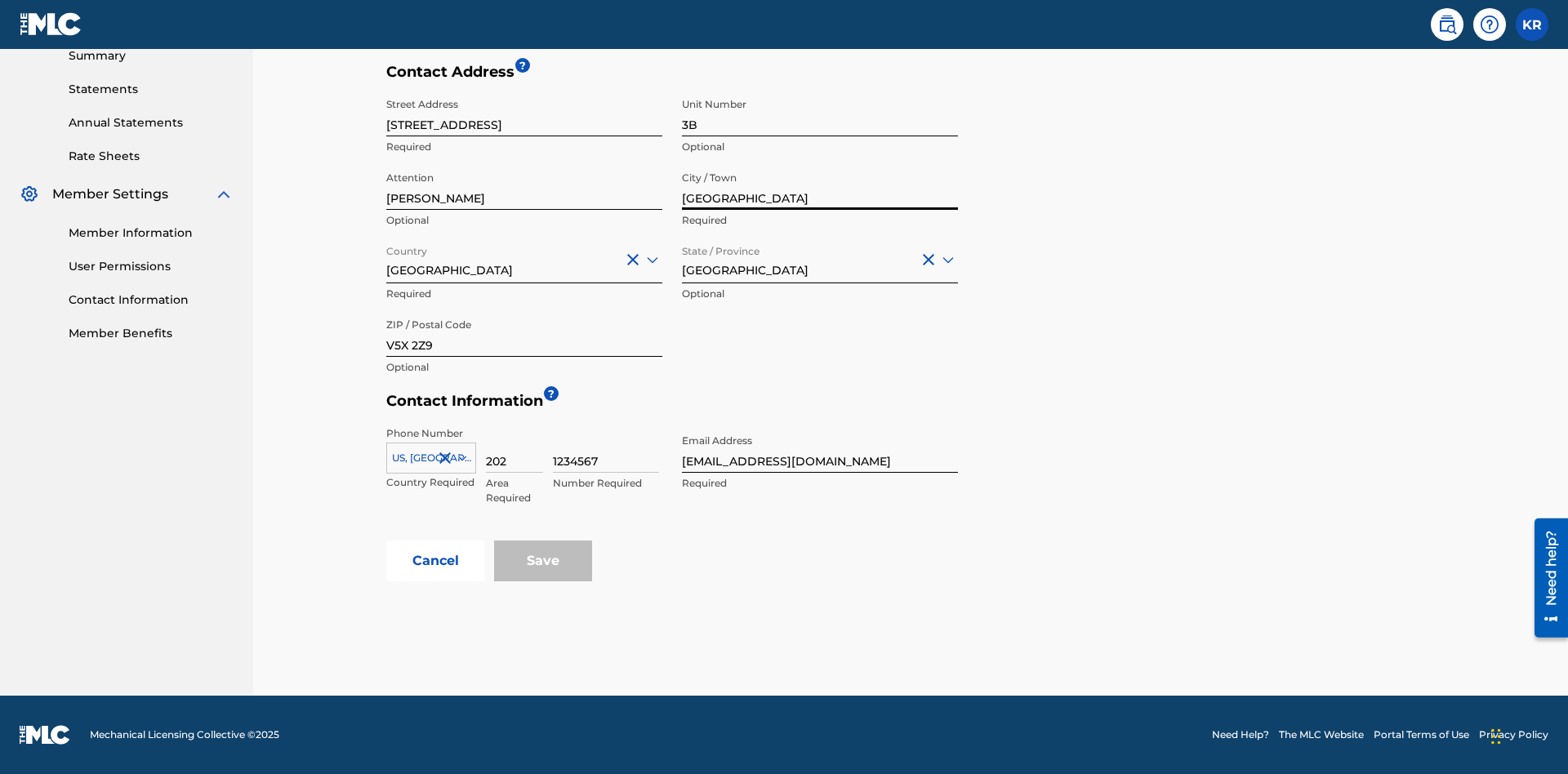
type input "[GEOGRAPHIC_DATA]"
click at [525, 122] on input "[STREET_ADDRESS]" at bounding box center [525, 113] width 276 height 46
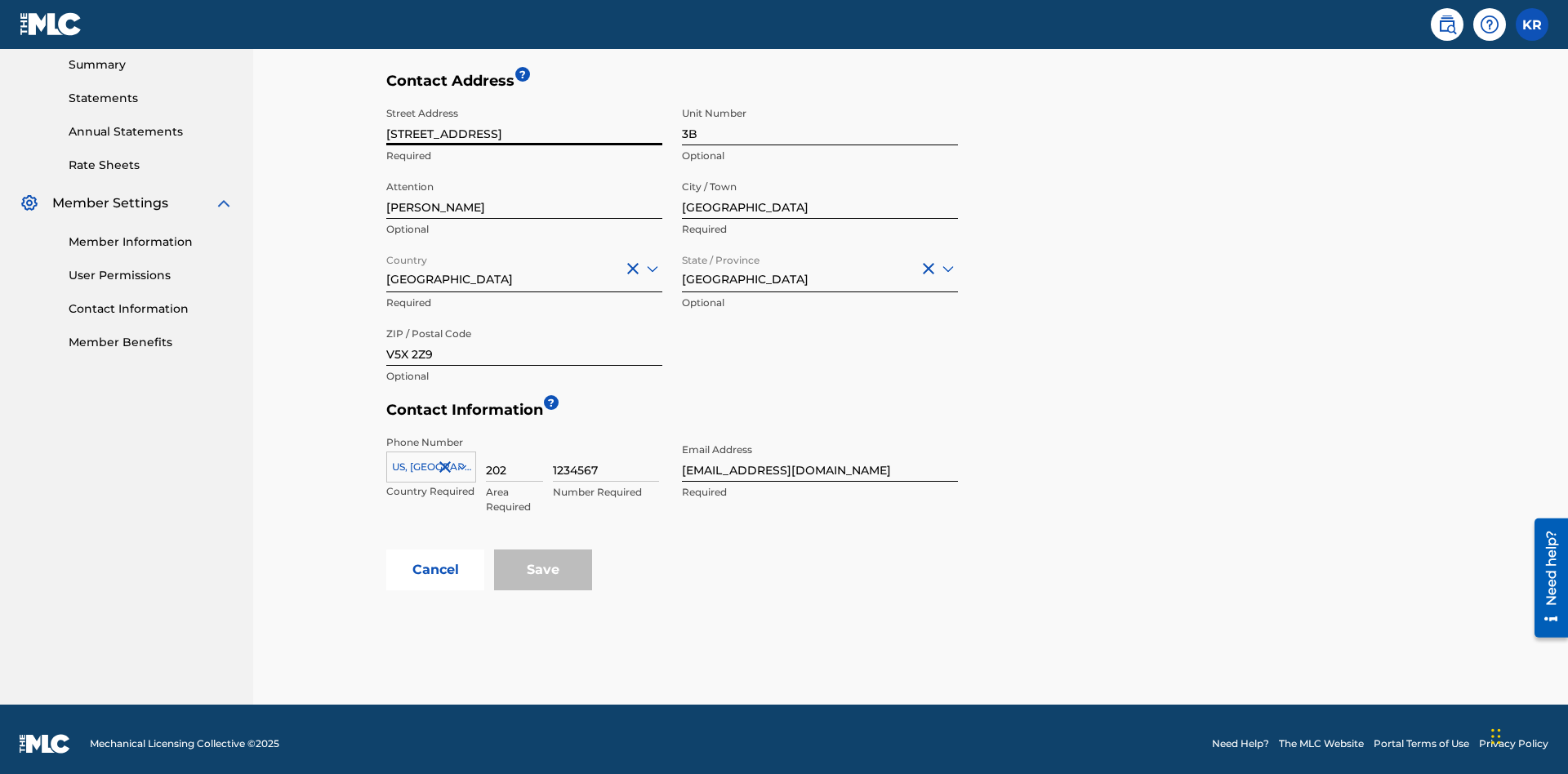
type input "[STREET_ADDRESS]"
click at [820, 122] on input "3B" at bounding box center [820, 122] width 276 height 46
type input "77"
click at [525, 187] on input "[PERSON_NAME]" at bounding box center [525, 195] width 276 height 46
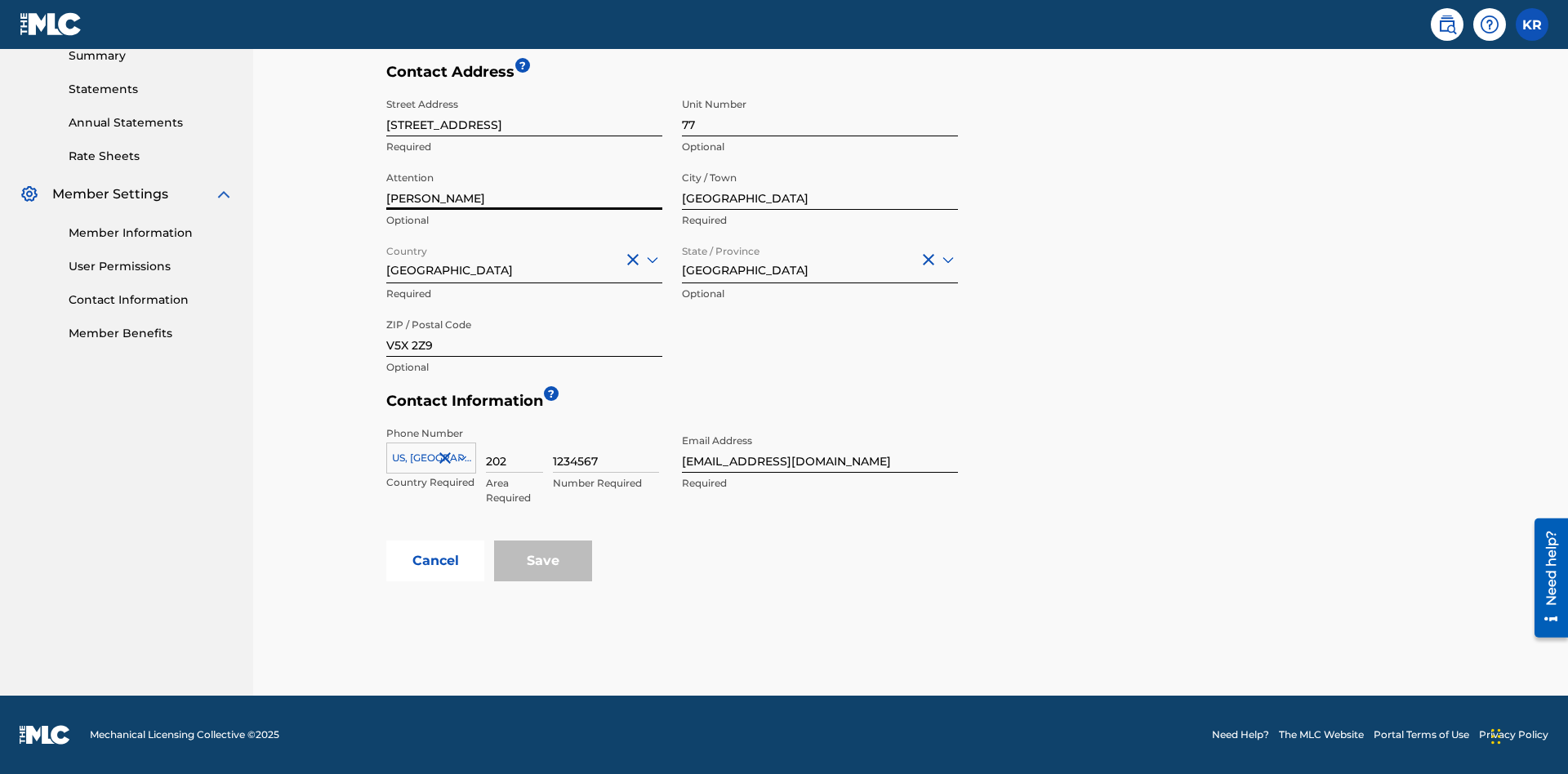
type input "[PERSON_NAME]"
click at [388, 259] on input "Country" at bounding box center [388, 259] width 3 height 17
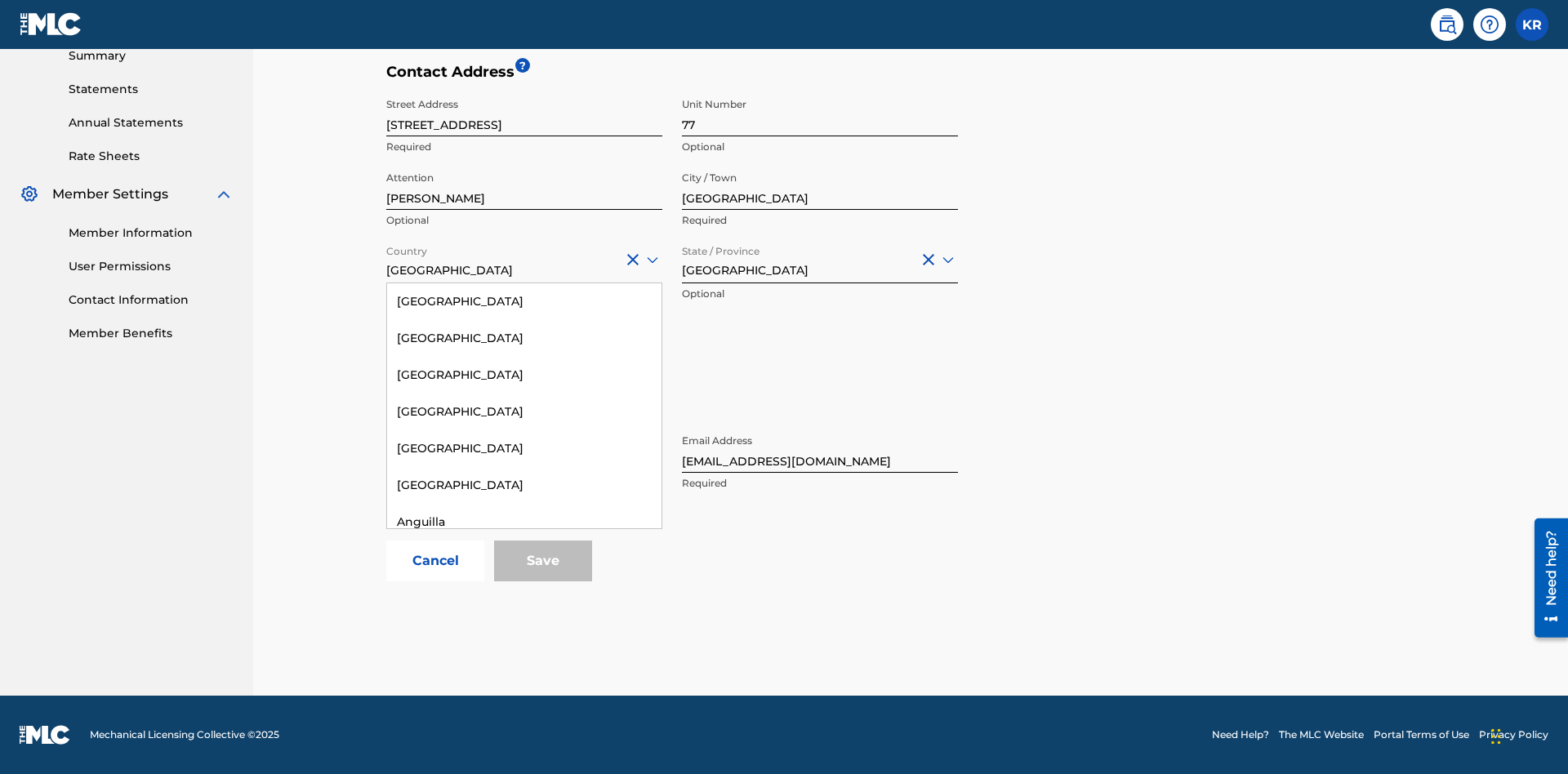
scroll to position [1053, 0]
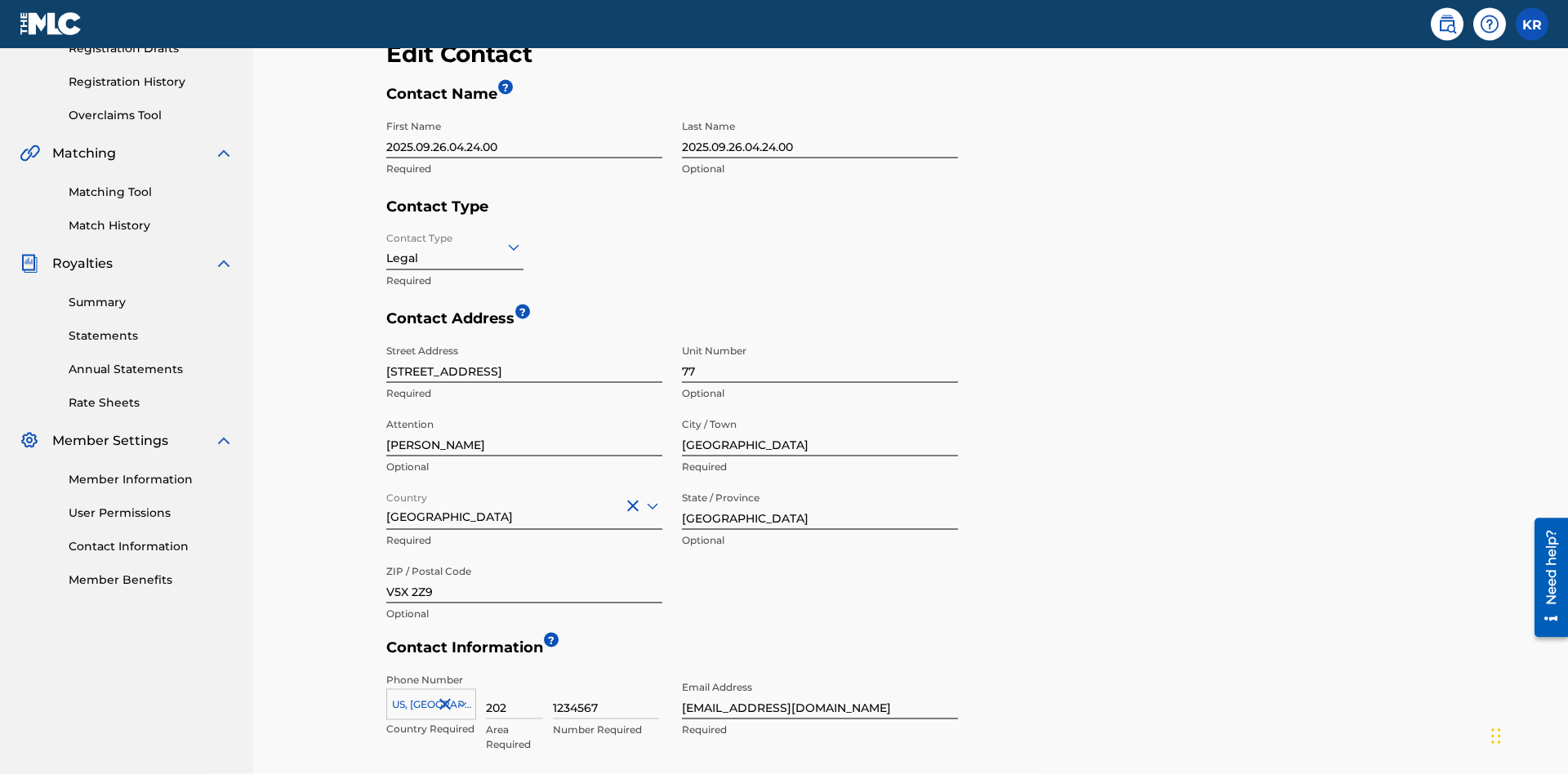
click at [820, 483] on input "[GEOGRAPHIC_DATA]" at bounding box center [820, 506] width 276 height 46
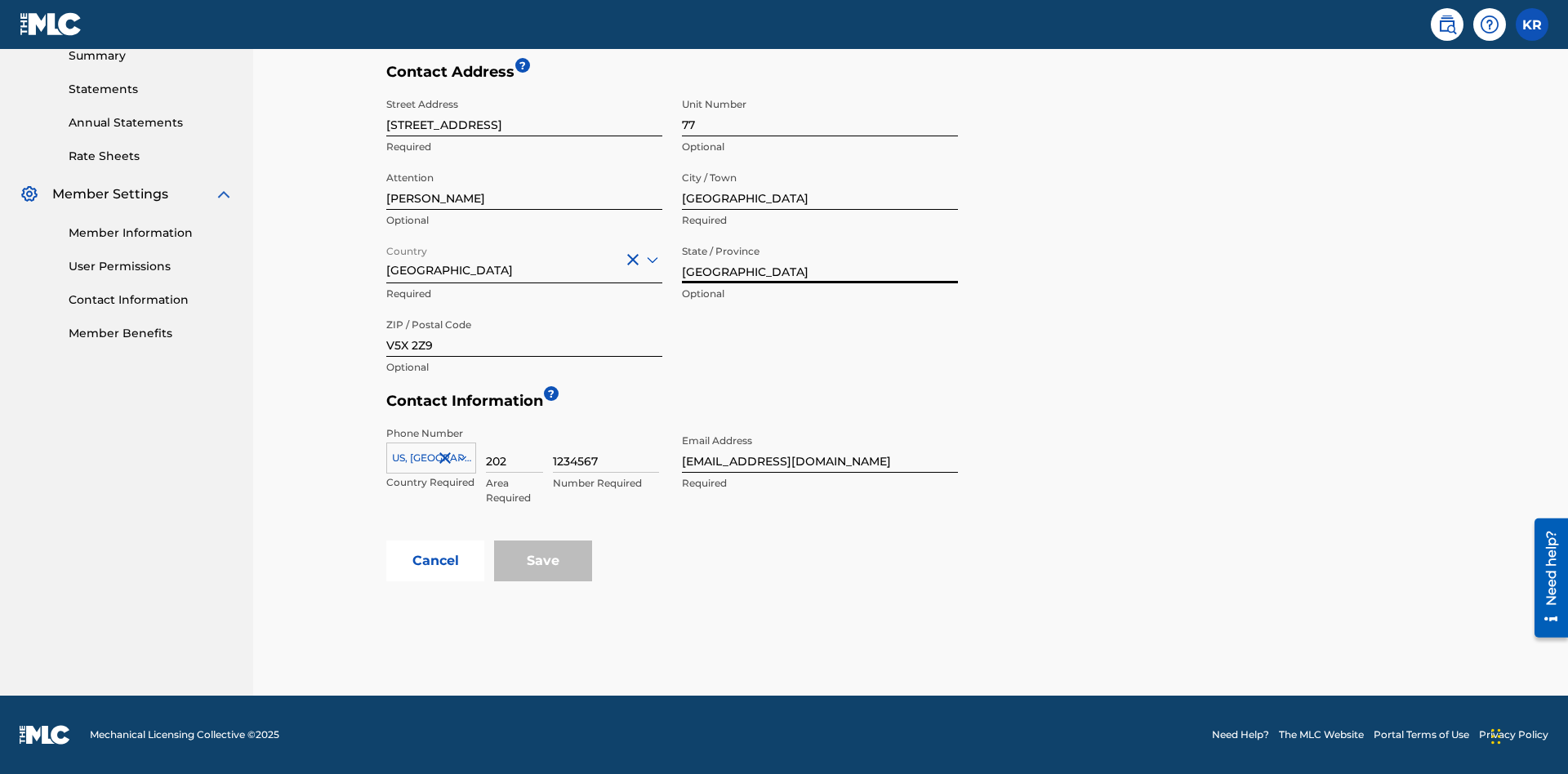
type input "[GEOGRAPHIC_DATA]"
click at [525, 333] on input "V5X 2Z9" at bounding box center [525, 333] width 276 height 46
type input "2060"
click at [459, 458] on icon at bounding box center [462, 458] width 8 height 5
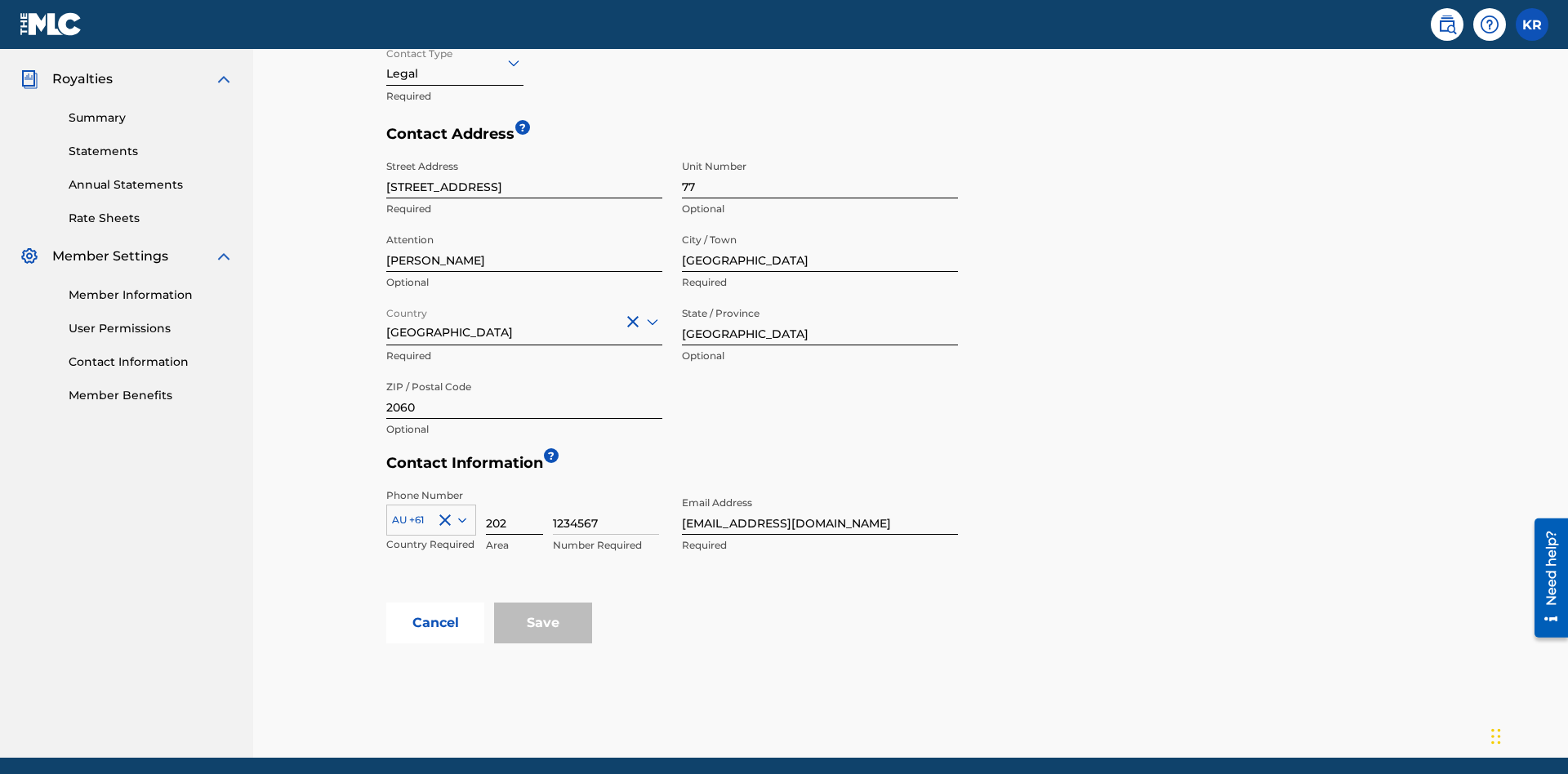
click at [515, 488] on input "202" at bounding box center [515, 511] width 57 height 46
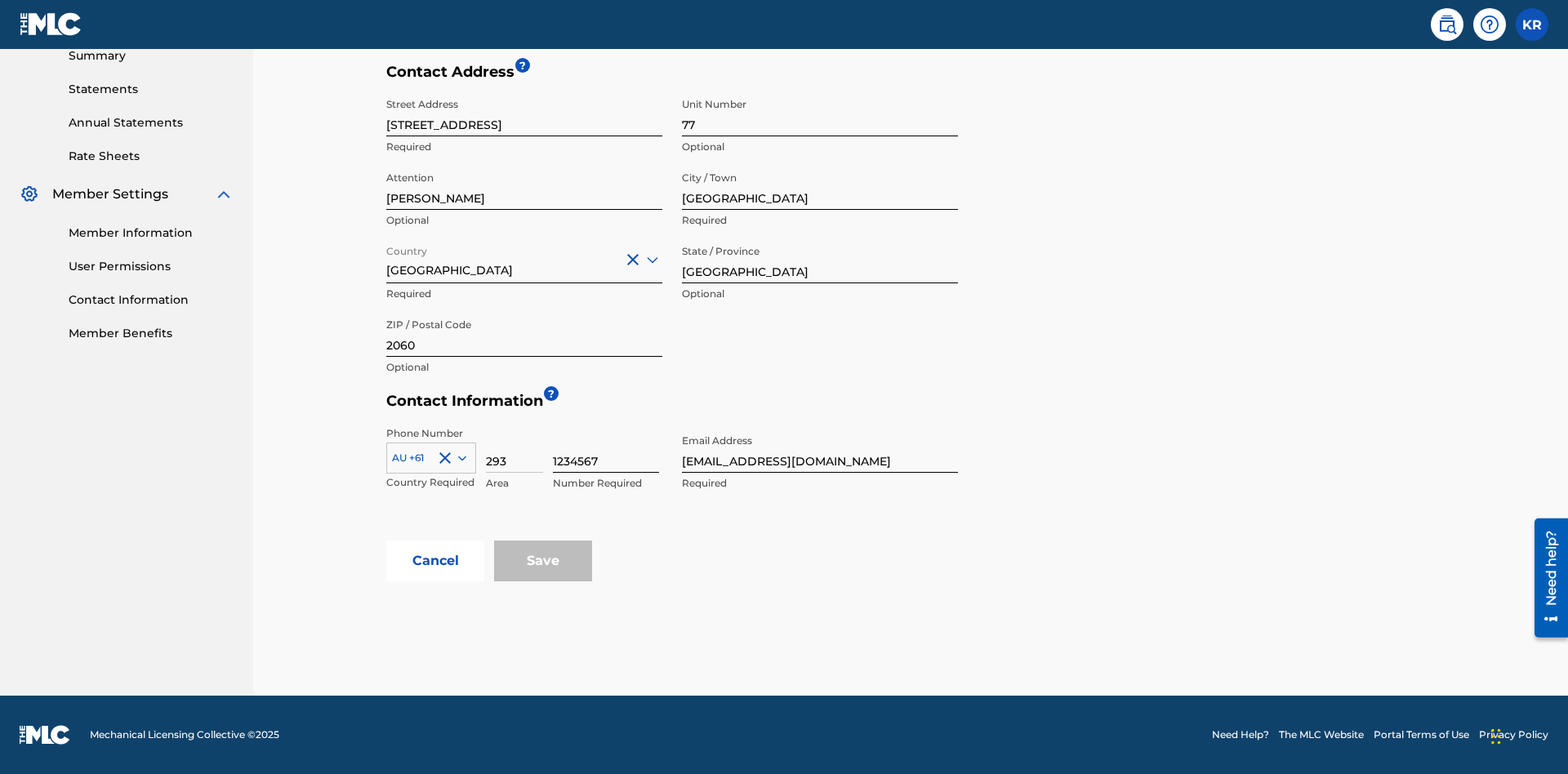
type input "293"
click at [606, 449] on input "1234567" at bounding box center [606, 449] width 106 height 46
type input "9196900"
click at [820, 449] on input "[EMAIL_ADDRESS][DOMAIN_NAME]" at bounding box center [820, 449] width 276 height 46
type input "[EMAIL_ADDRESS][DOMAIN_NAME]"
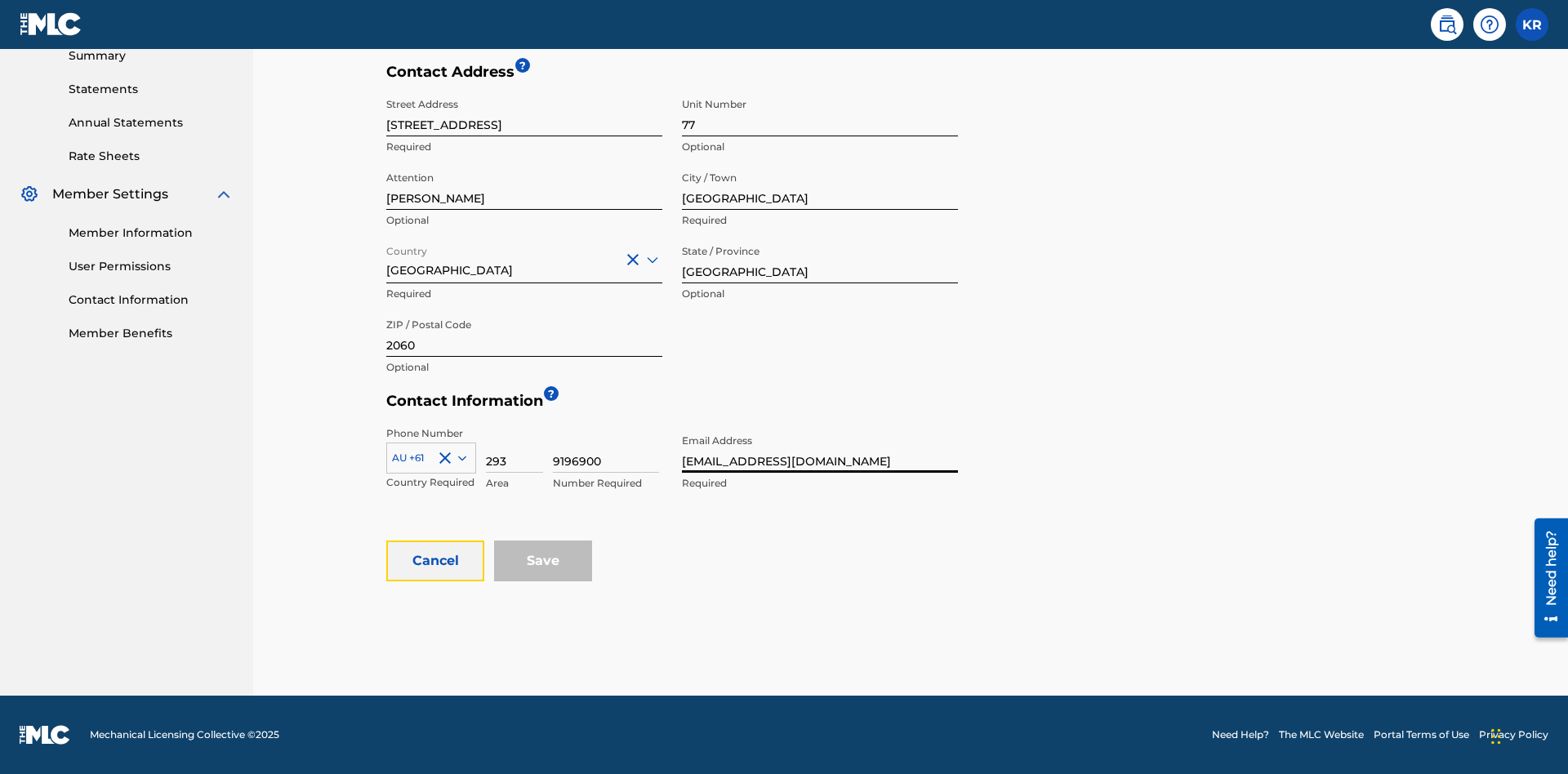
click at [436, 561] on button "Cancel" at bounding box center [436, 561] width 98 height 41
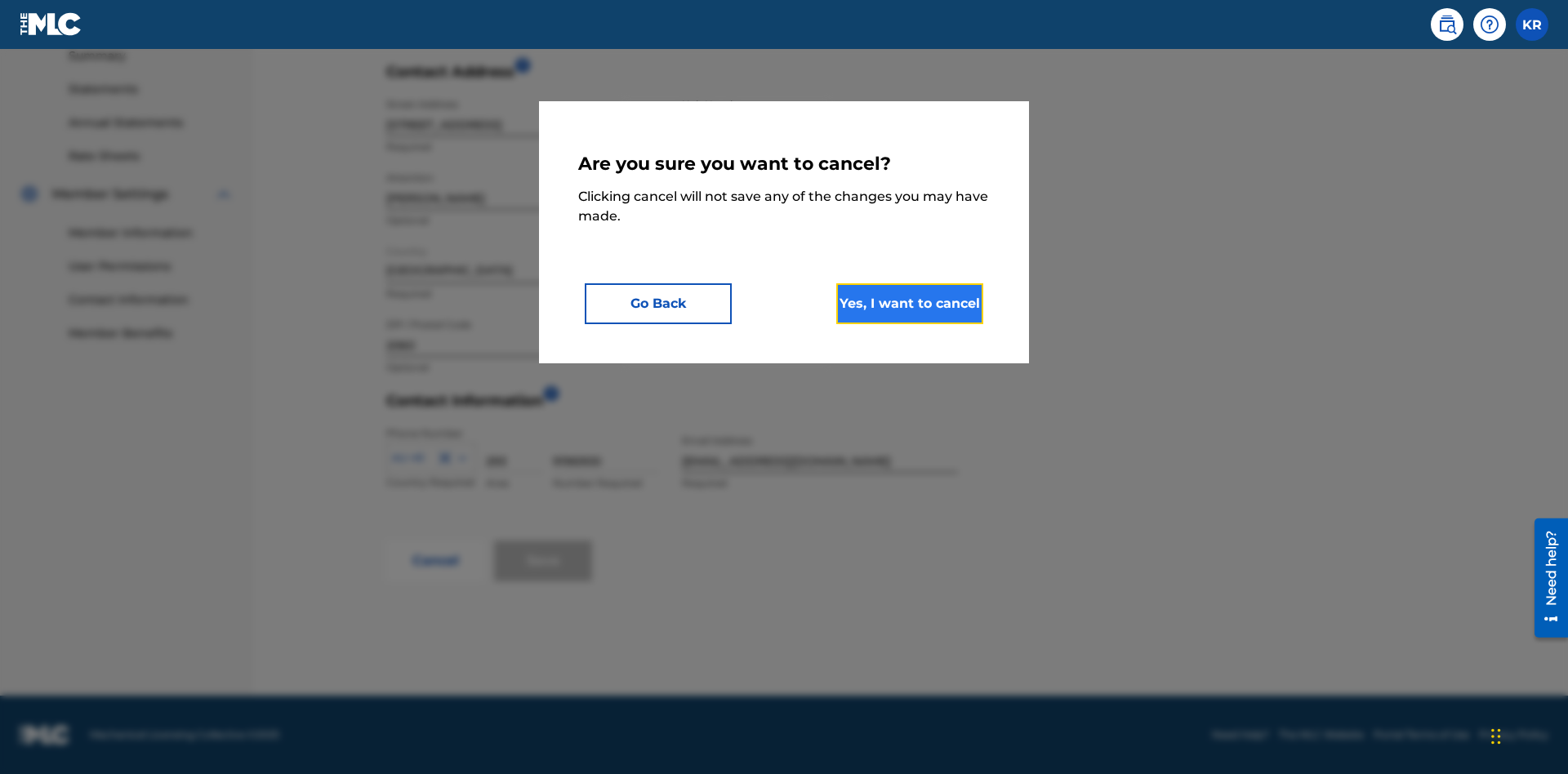
click at [910, 303] on button "Yes, I want to cancel" at bounding box center [910, 303] width 147 height 41
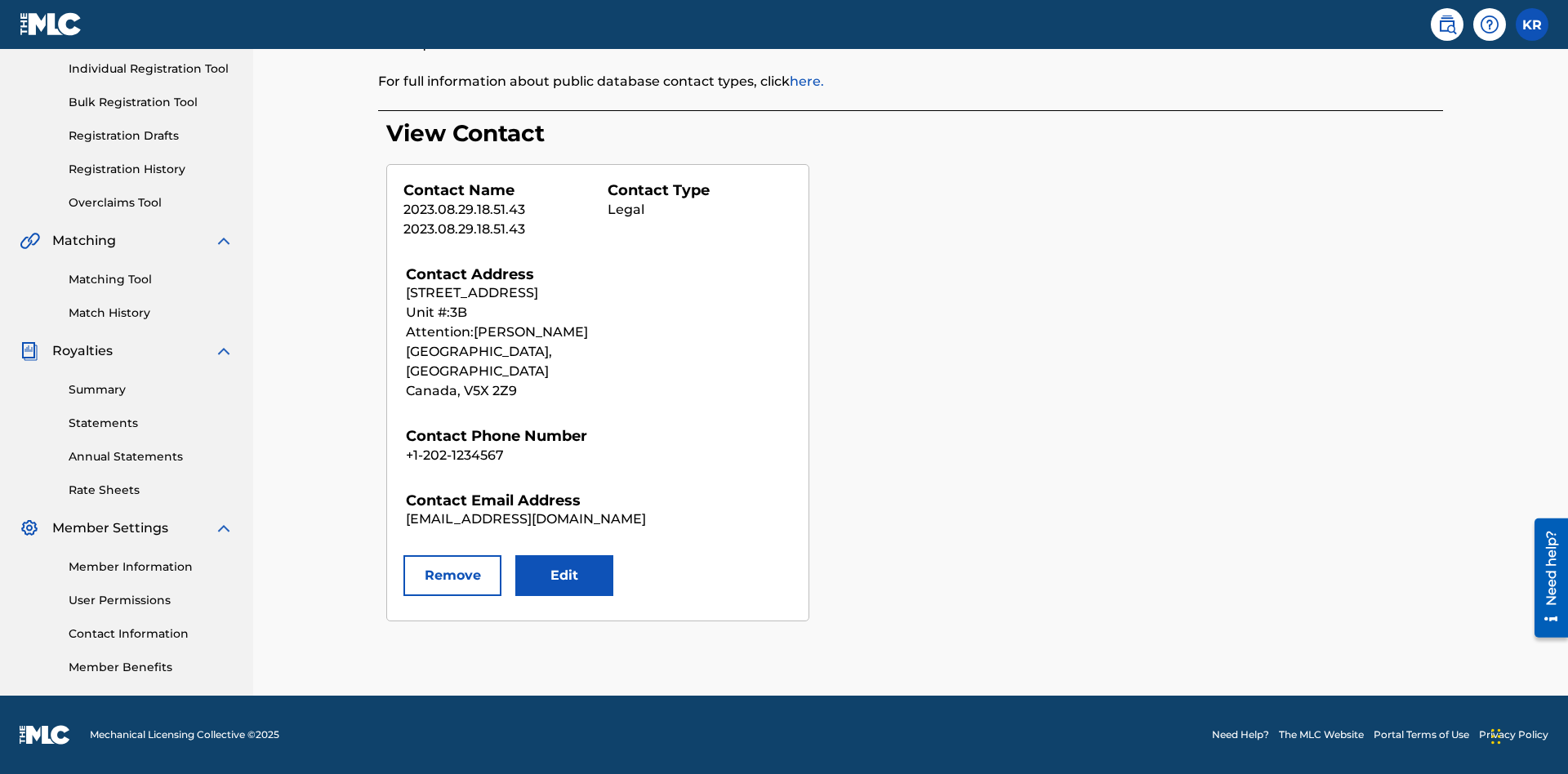
scroll to position [205, 0]
